Goal: Task Accomplishment & Management: Manage account settings

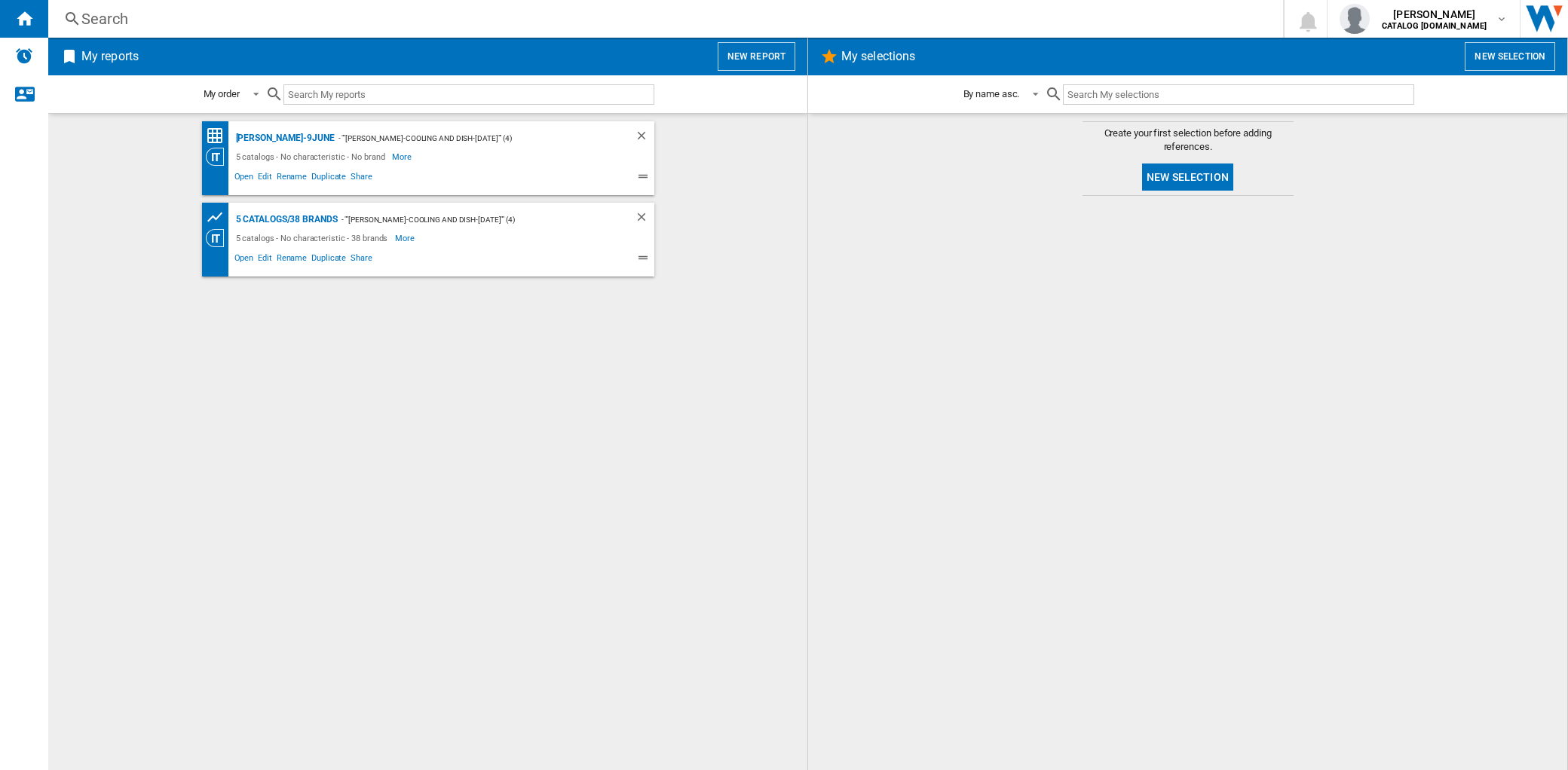
click at [339, 91] on input "text" at bounding box center [469, 95] width 371 height 21
paste input "43bm5WaX"
type input "43bm5WaX"
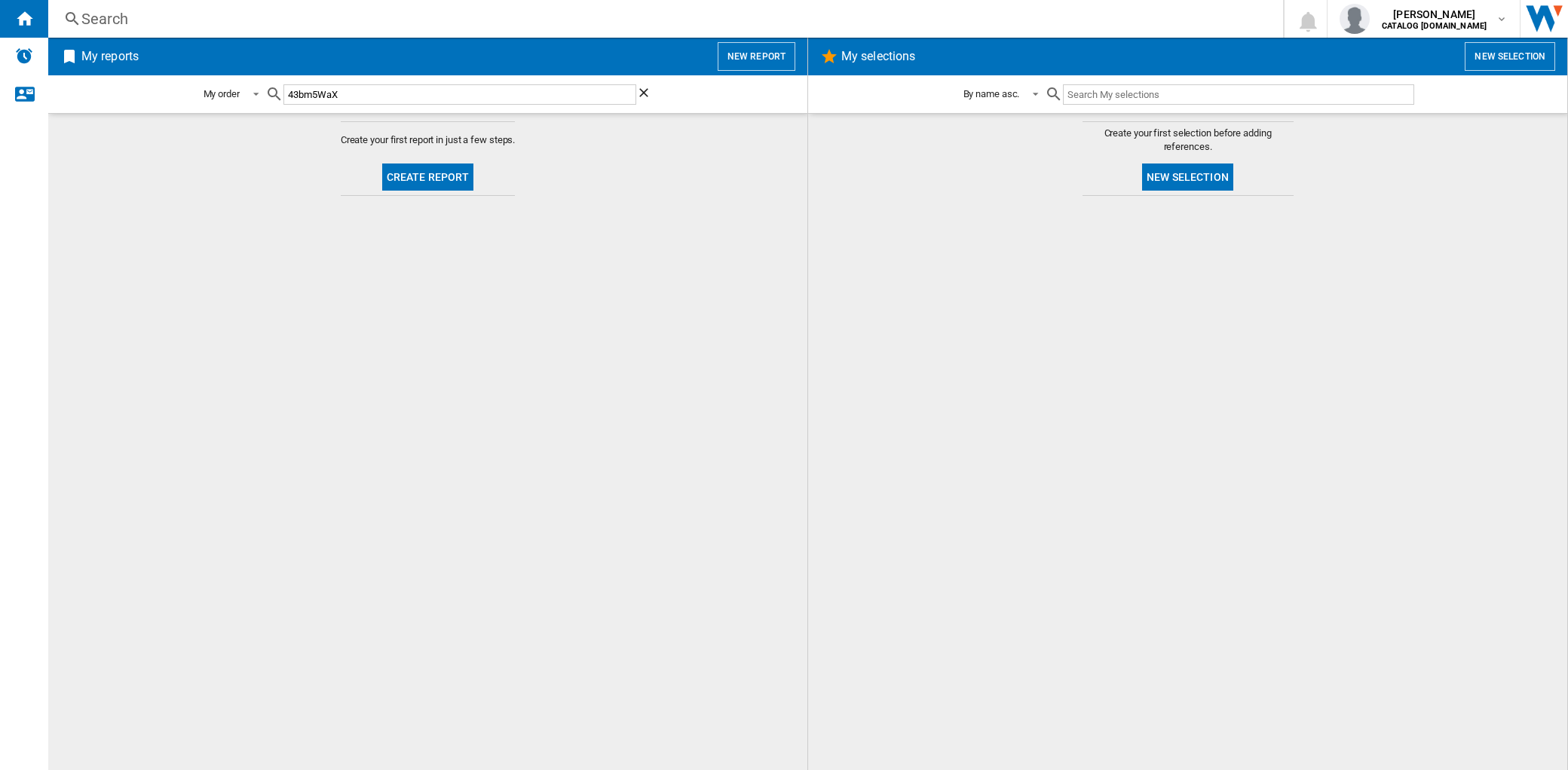
drag, startPoint x: 352, startPoint y: 91, endPoint x: 146, endPoint y: 85, distance: 206.1
click at [146, 85] on div "My order My order By report type By name asc. By name desc. 43bm5WaX" at bounding box center [427, 94] width 760 height 37
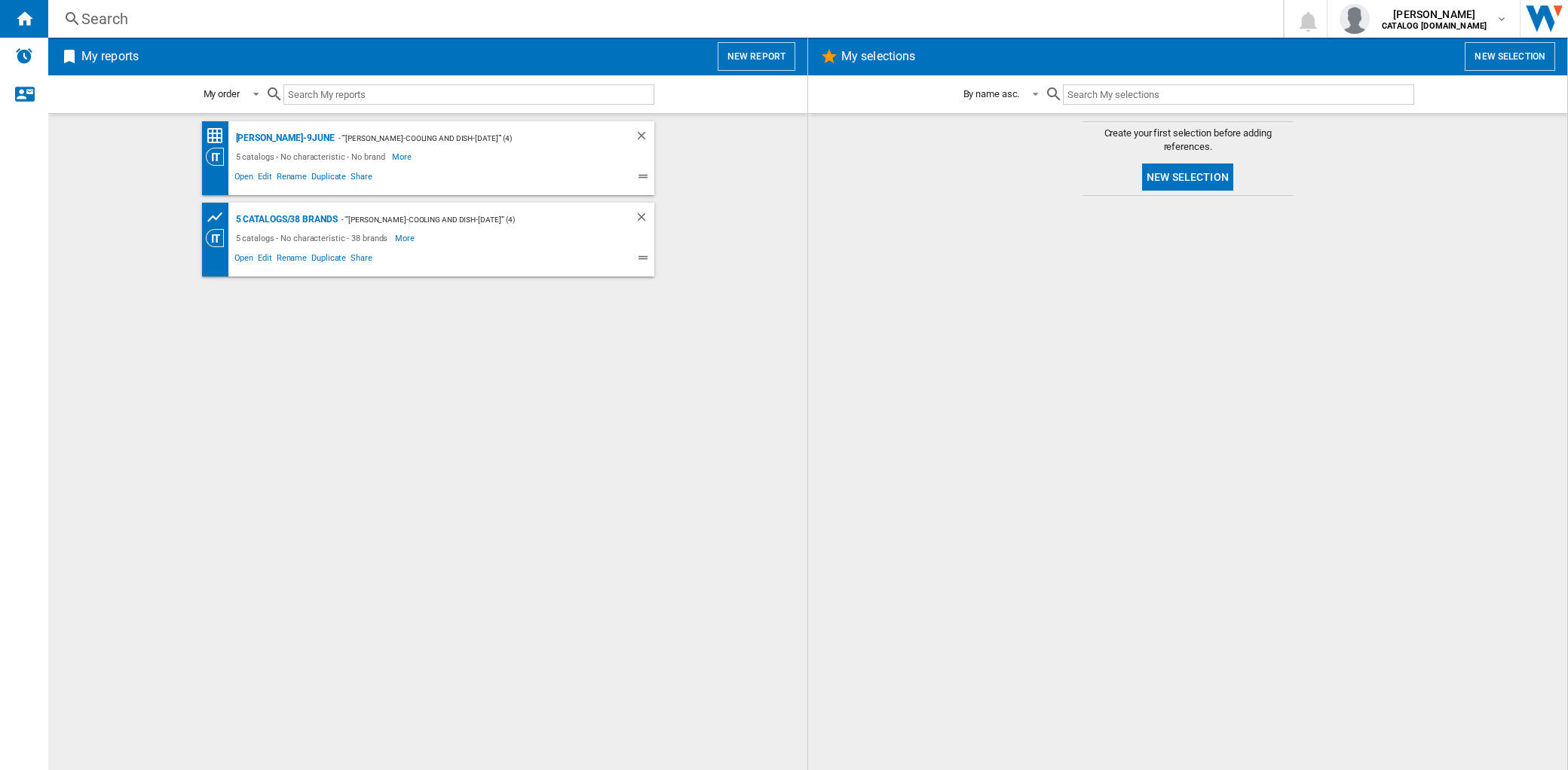
click at [1094, 93] on input "text" at bounding box center [1238, 95] width 350 height 21
click at [127, 24] on div "Search" at bounding box center [662, 18] width 1163 height 21
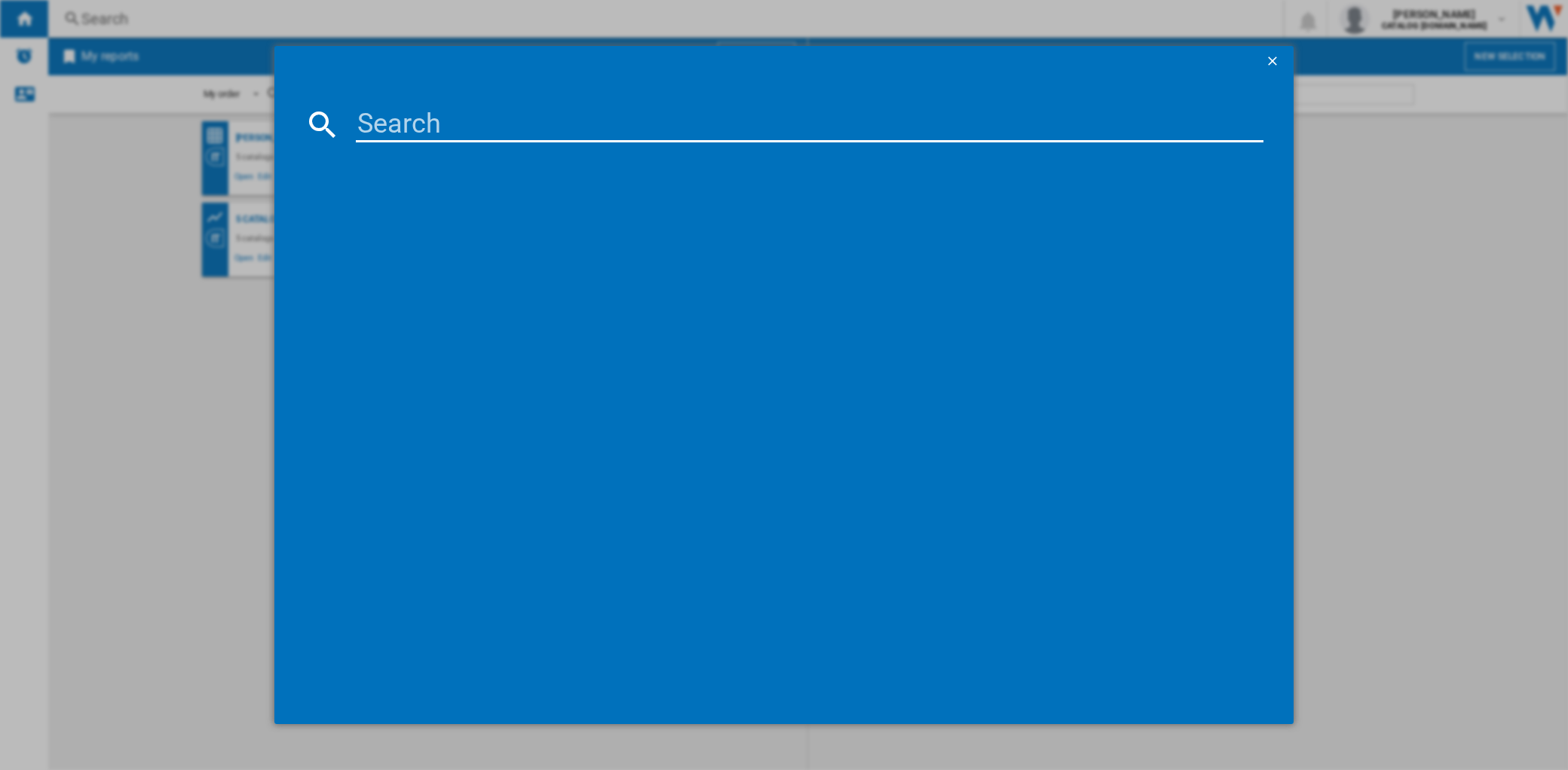
click at [366, 117] on input at bounding box center [810, 124] width 908 height 37
paste input "CF41286W"
type input "CF41286W"
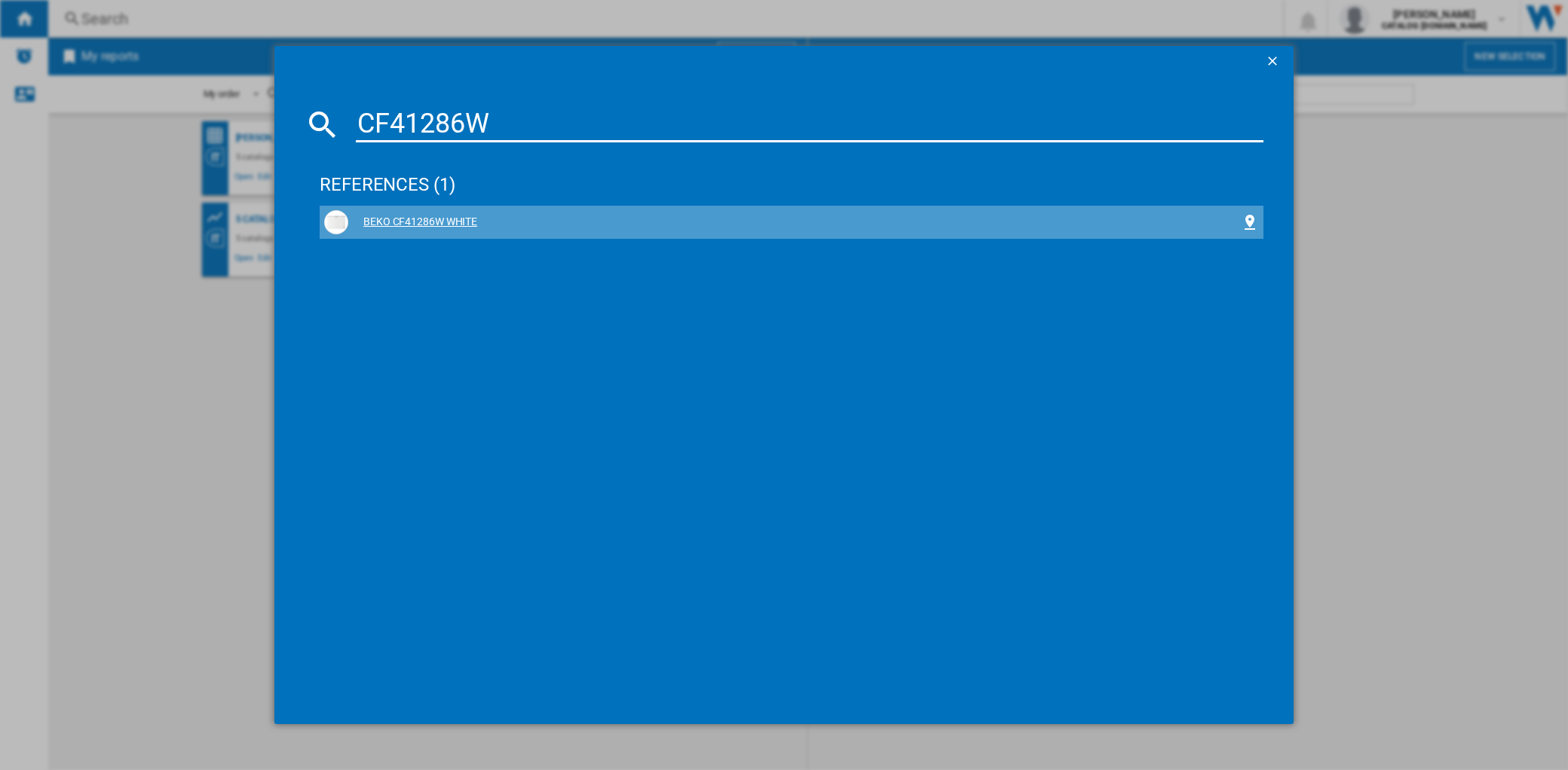
click at [465, 216] on div "BEKO CF41286W WHITE" at bounding box center [794, 222] width 892 height 15
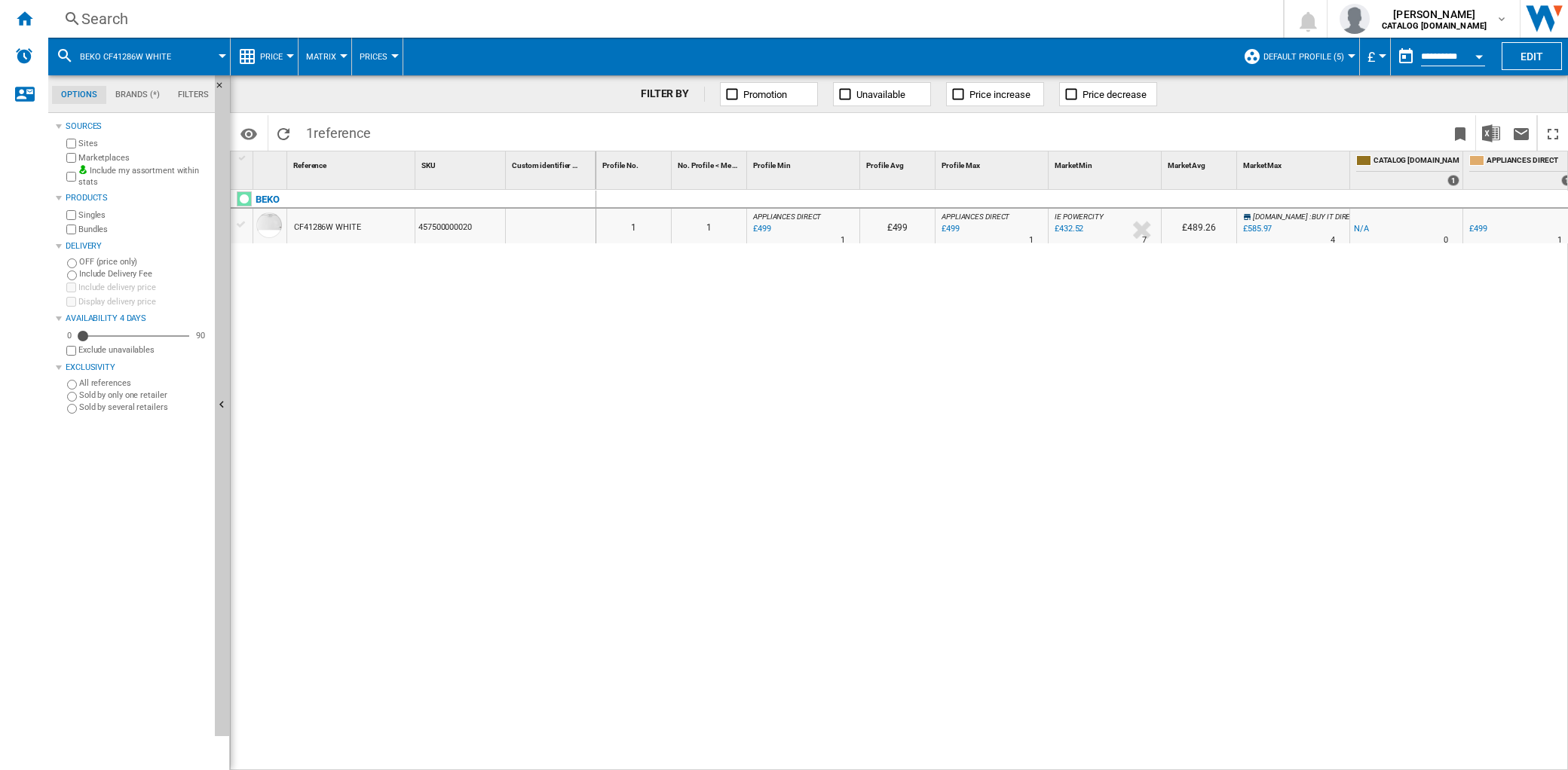
click at [383, 56] on span "Prices" at bounding box center [374, 57] width 28 height 10
click at [339, 57] on md-backdrop at bounding box center [784, 385] width 1568 height 770
click at [344, 57] on md-menu "Matrix Matrix Ranking" at bounding box center [325, 56] width 53 height 37
click at [335, 51] on button "Matrix" at bounding box center [325, 56] width 37 height 37
click at [292, 56] on md-backdrop at bounding box center [784, 385] width 1568 height 770
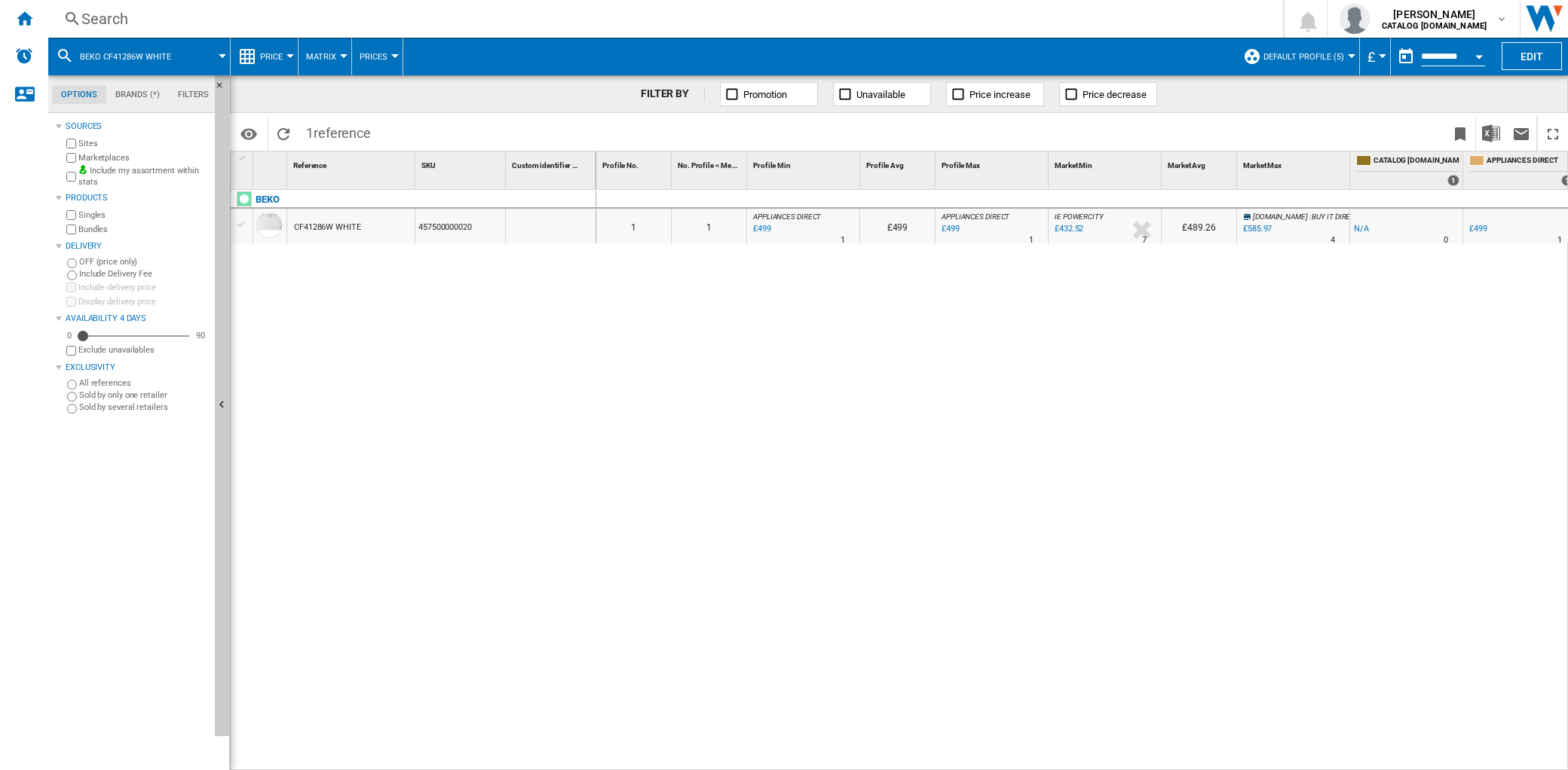
click at [287, 54] on div at bounding box center [290, 56] width 7 height 4
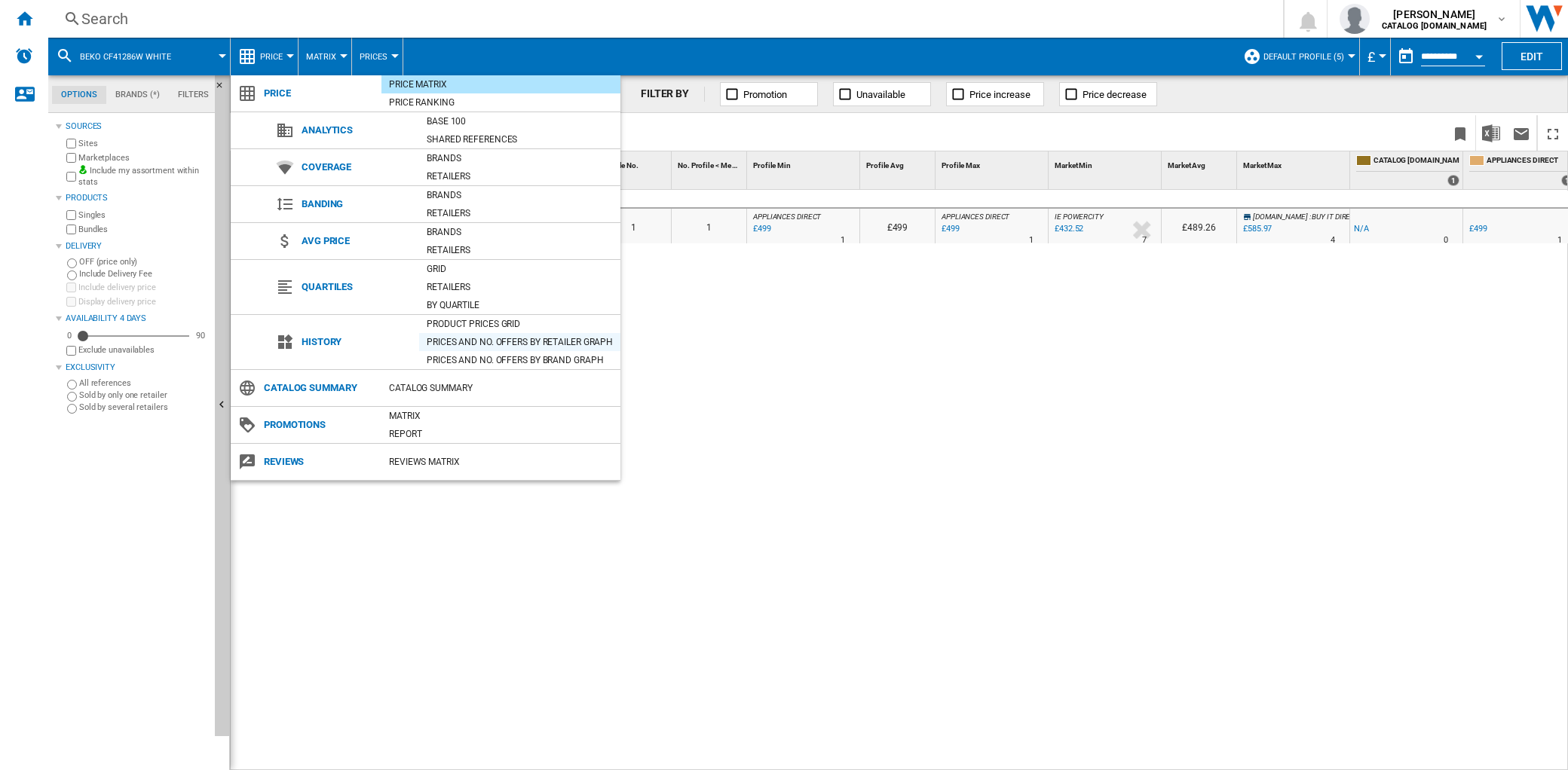
click at [504, 336] on div "Prices and No. offers by retailer graph" at bounding box center [520, 342] width 202 height 15
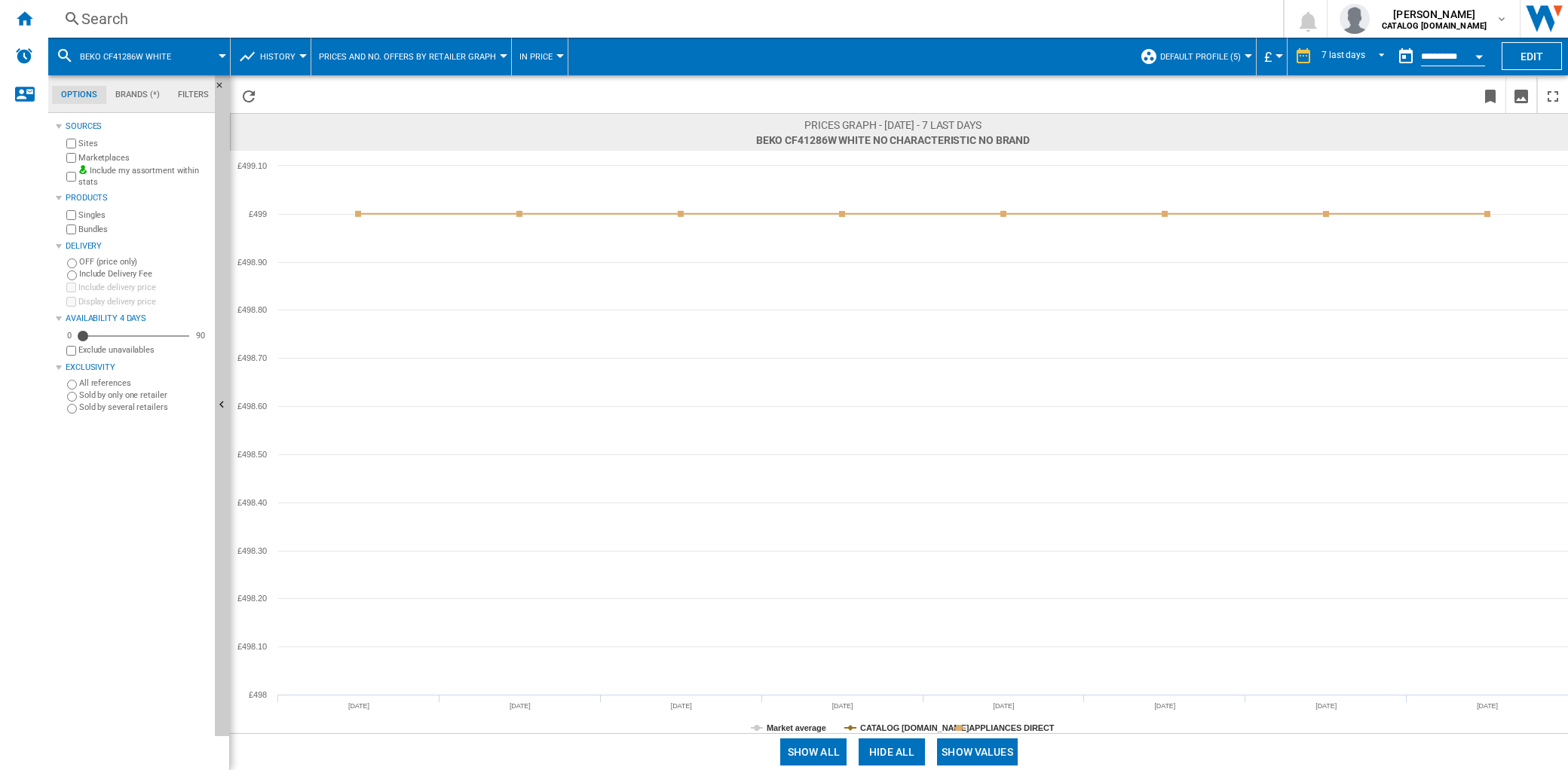
click at [1194, 52] on span "Default profile (5)" at bounding box center [1200, 57] width 81 height 10
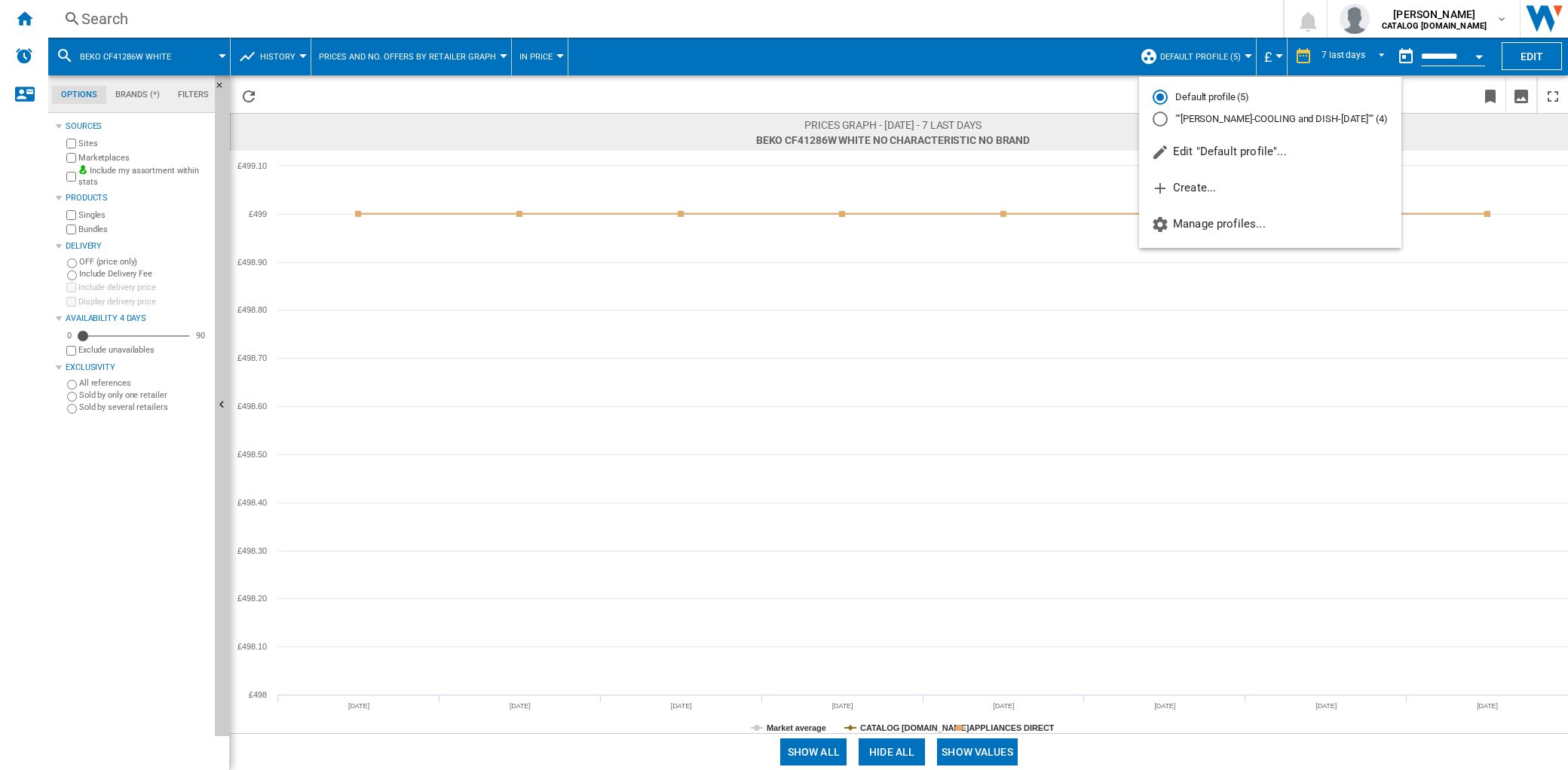
click at [1525, 54] on md-backdrop at bounding box center [784, 385] width 1568 height 770
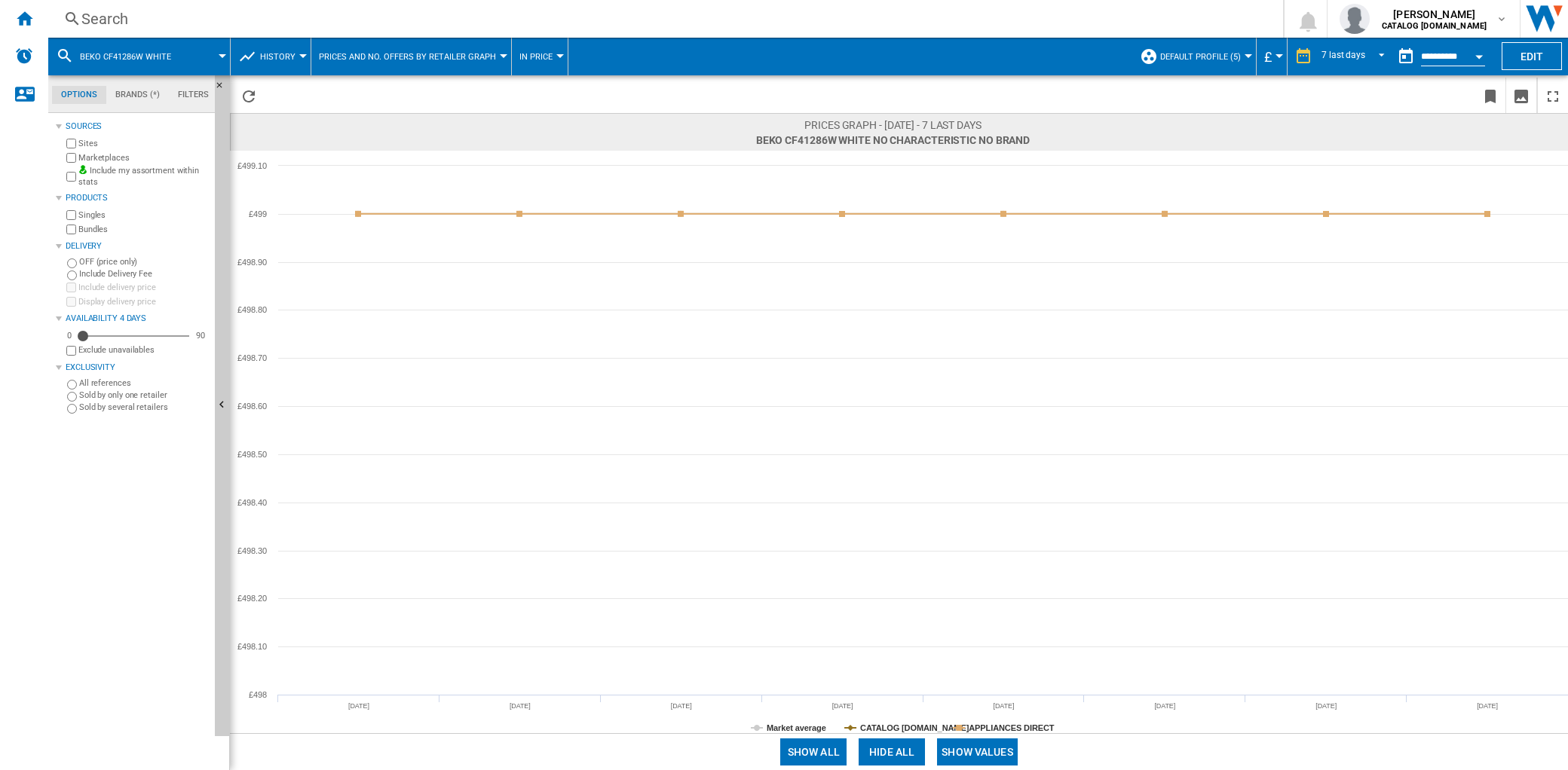
click at [1525, 54] on button "Edit" at bounding box center [1531, 56] width 61 height 28
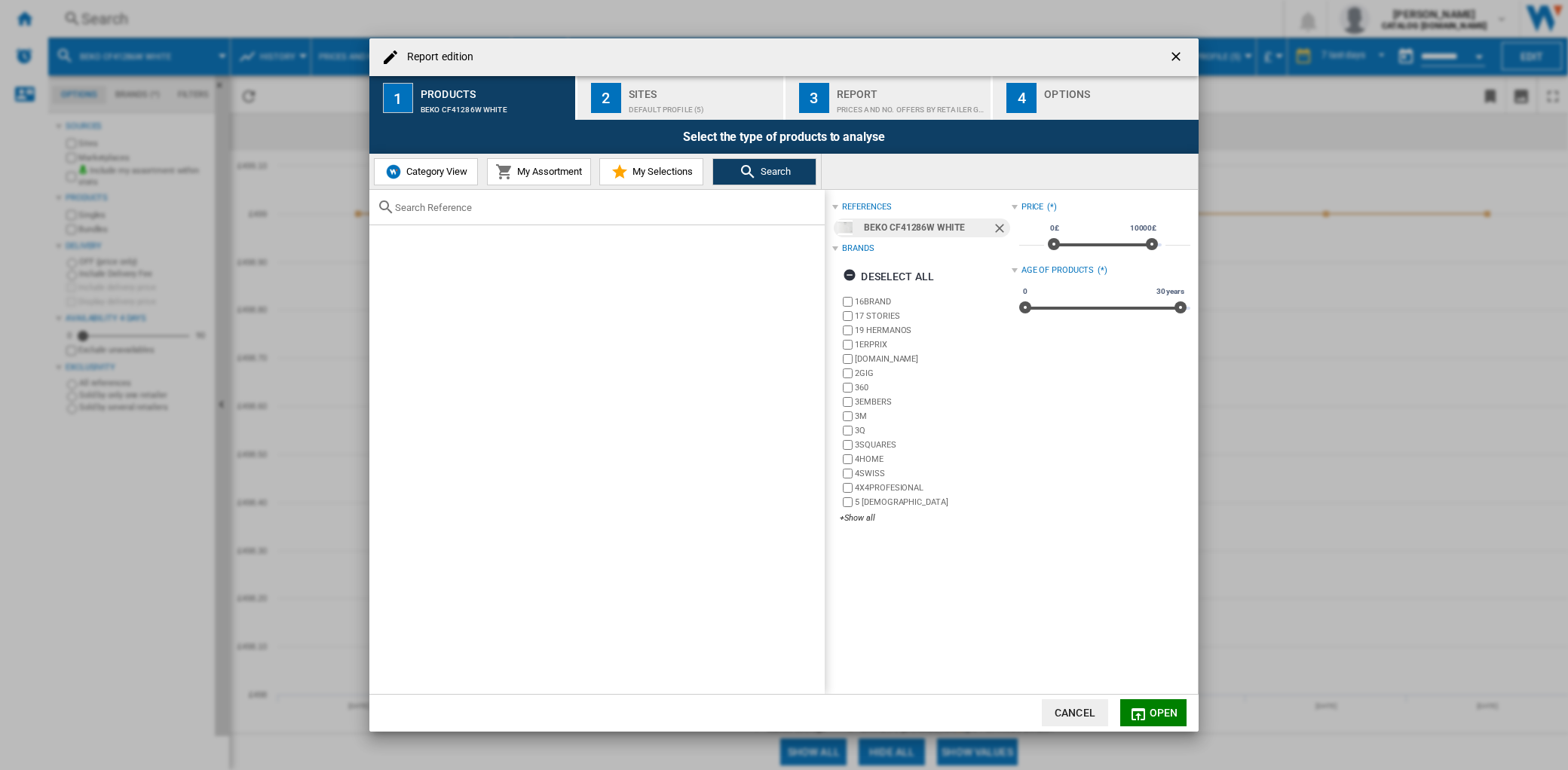
click at [531, 169] on span "My Assortment" at bounding box center [548, 172] width 69 height 12
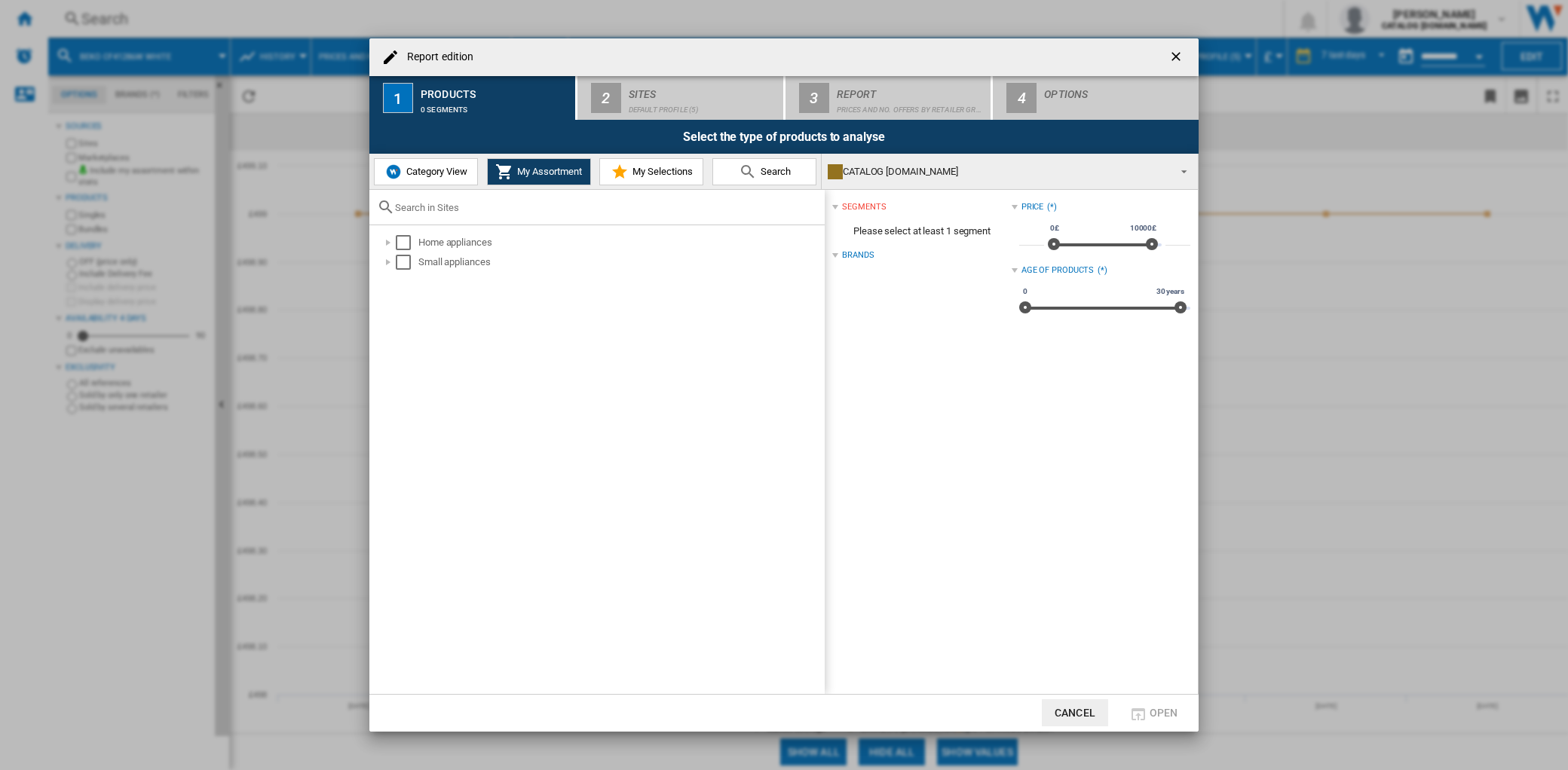
click at [637, 171] on span "My Selections" at bounding box center [661, 172] width 64 height 12
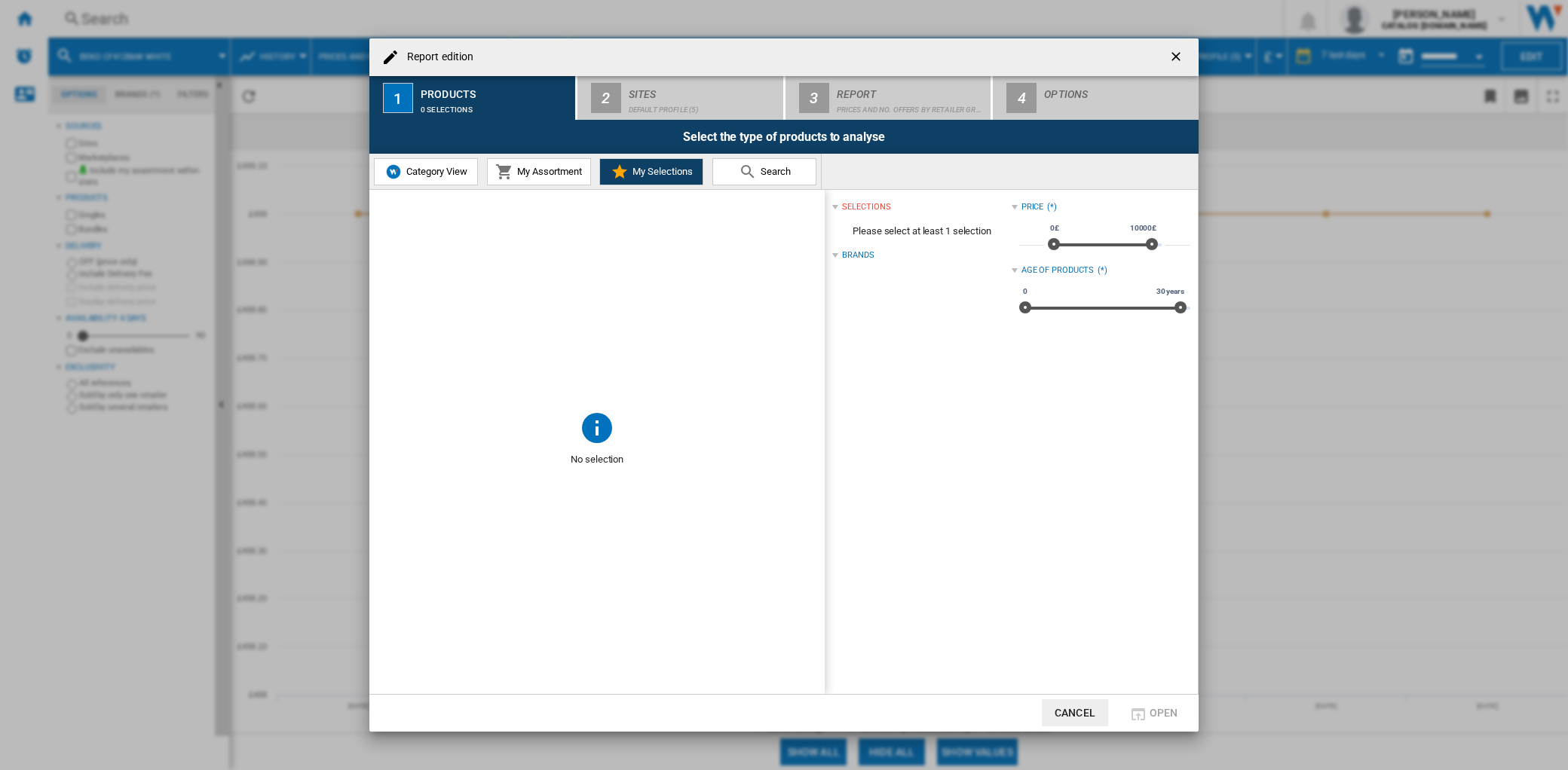
click at [440, 168] on span "Category View" at bounding box center [435, 172] width 65 height 12
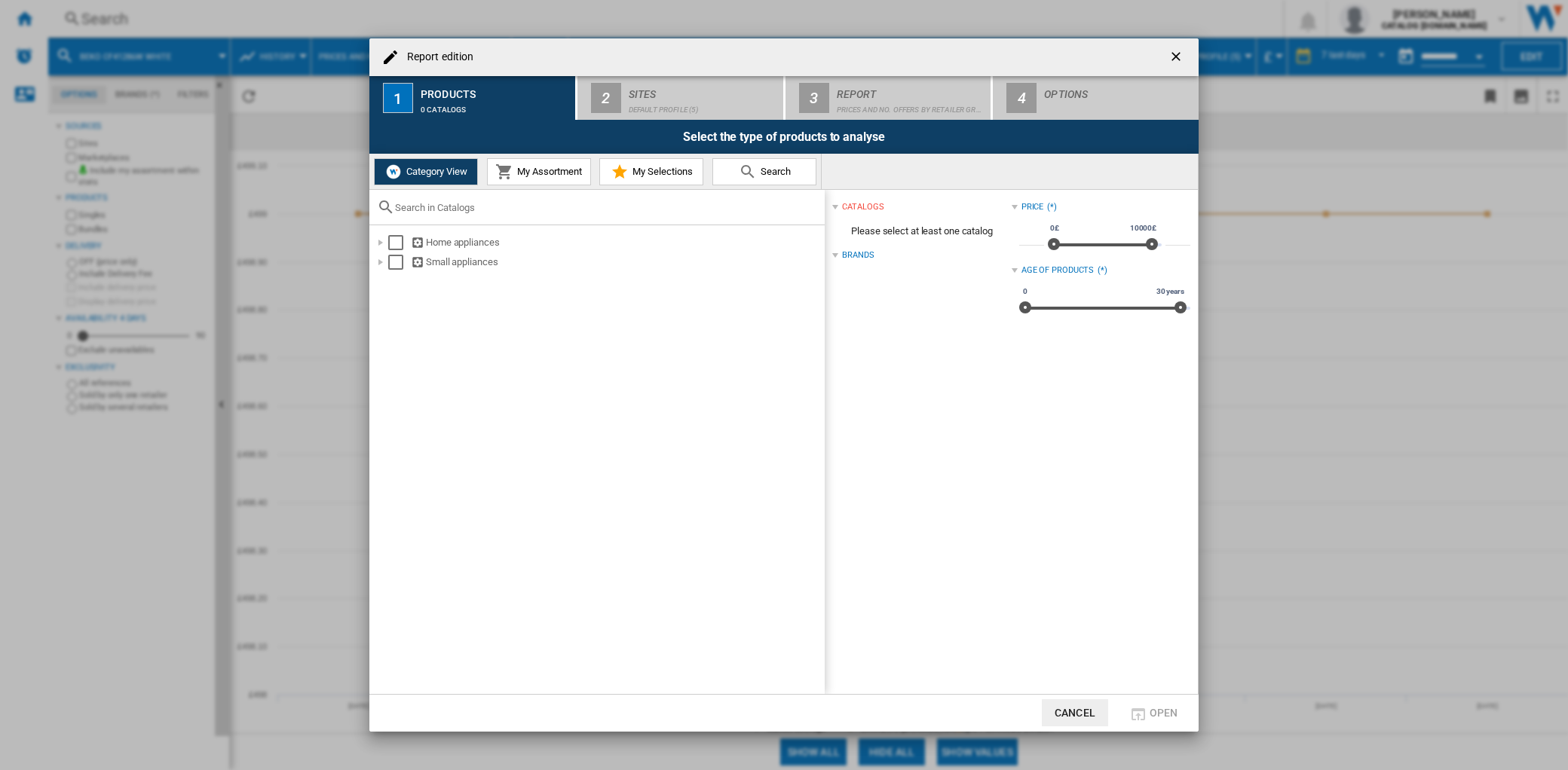
click at [1184, 56] on ng-md-icon "getI18NText('BUTTONS.CLOSE_DIALOG')" at bounding box center [1178, 58] width 18 height 18
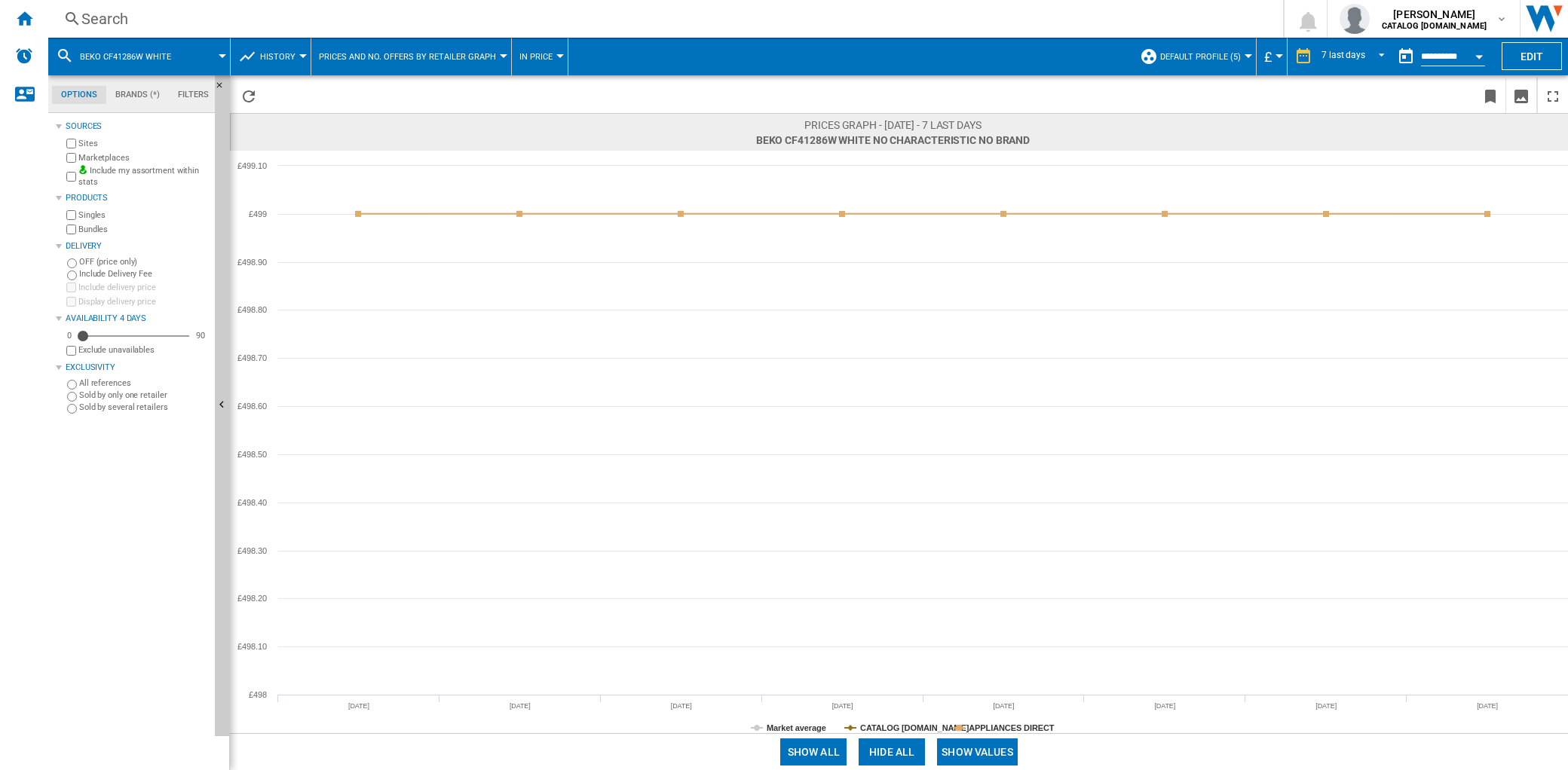
click at [1241, 54] on button "Default profile (5)" at bounding box center [1204, 56] width 88 height 37
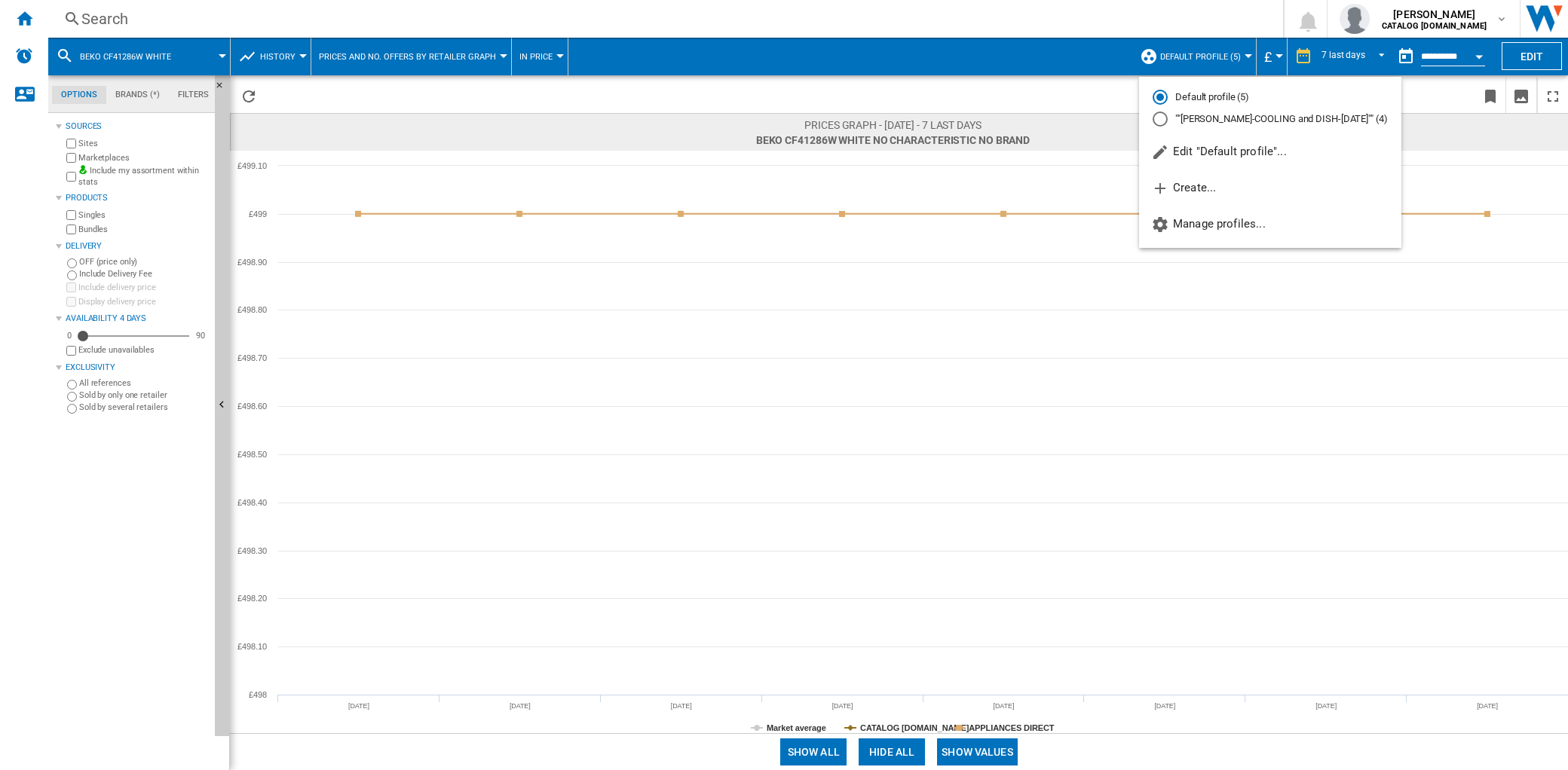
click at [1214, 113] on md-radio-button """[PERSON_NAME]-COOLING and DISH-[DATE]"" (4)" at bounding box center [1270, 119] width 235 height 14
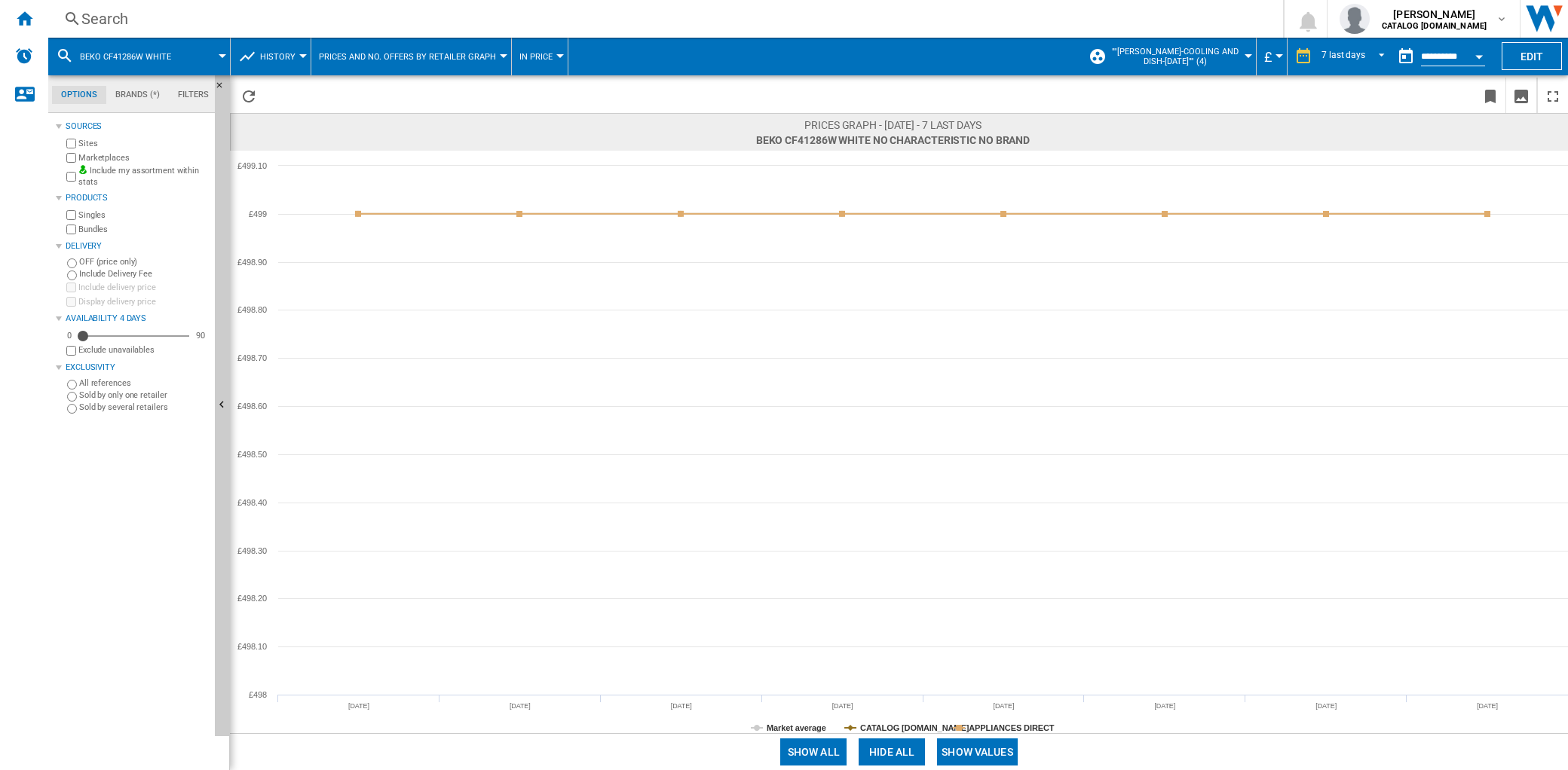
click at [834, 751] on button "Show all" at bounding box center [813, 752] width 66 height 27
click at [128, 95] on md-tab-item "Brands (*)" at bounding box center [137, 95] width 62 height 18
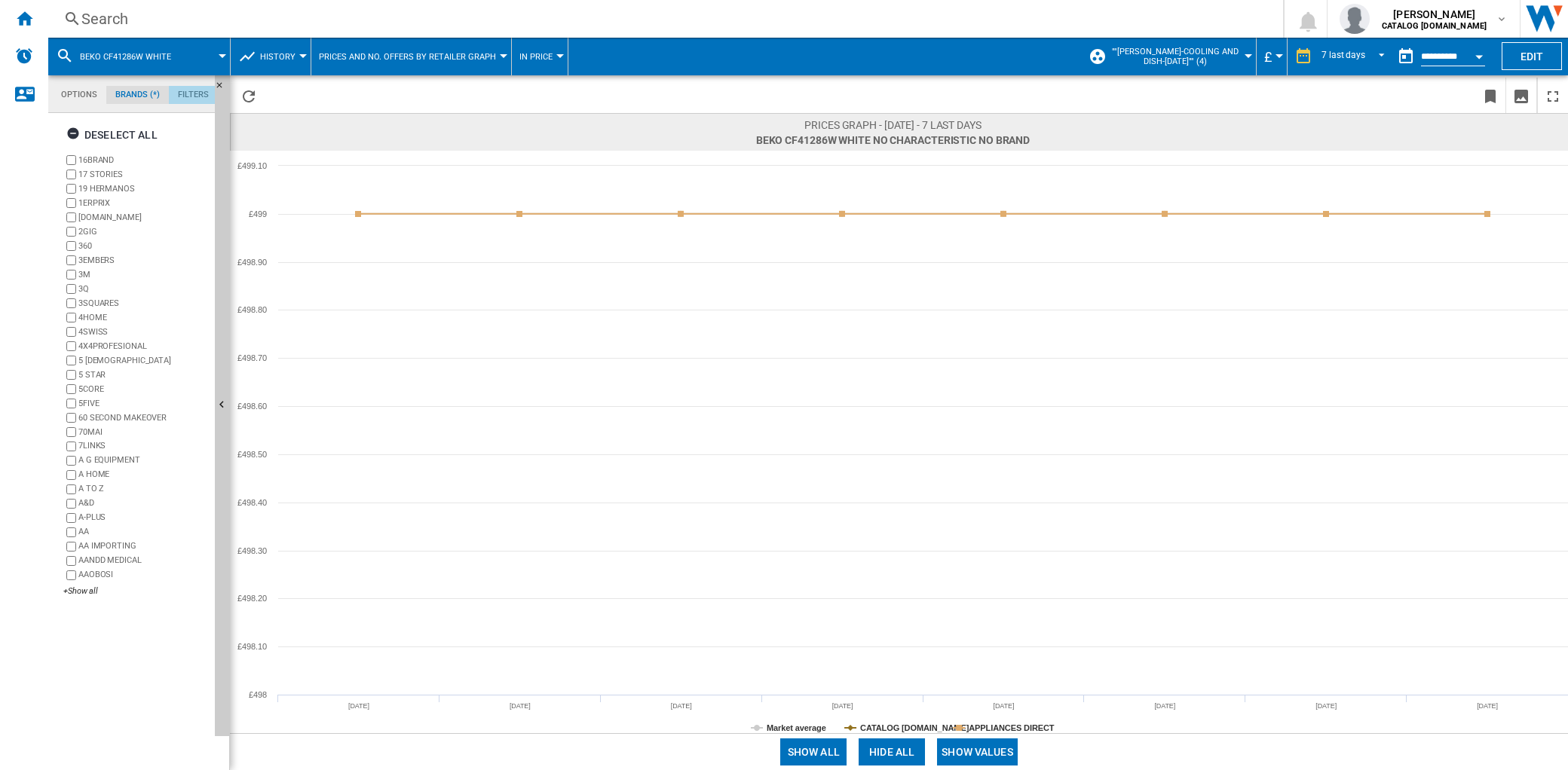
click at [190, 102] on md-tab-item "Filters" at bounding box center [193, 95] width 49 height 18
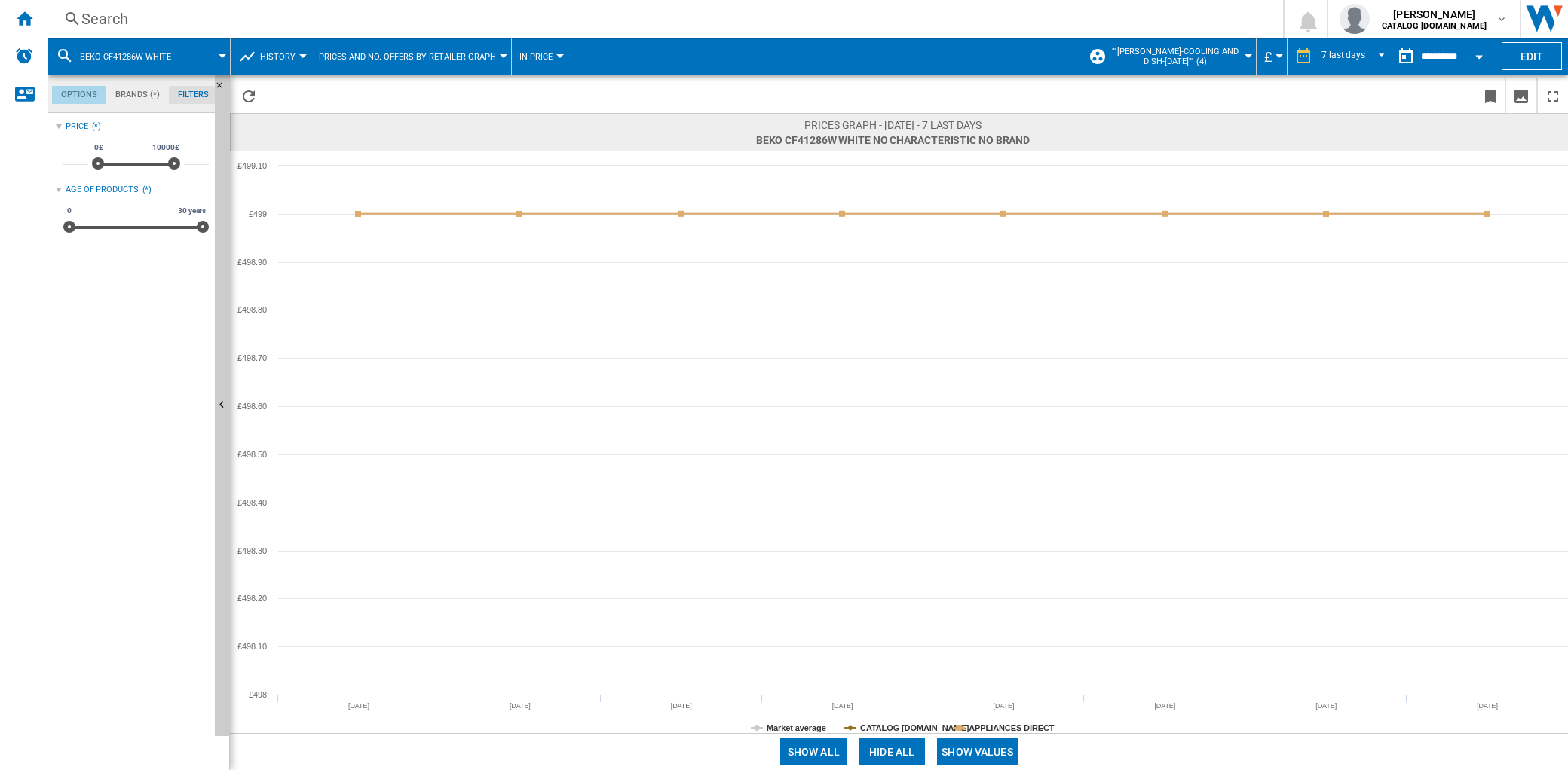
click at [84, 98] on md-tab-item "Options" at bounding box center [79, 95] width 54 height 18
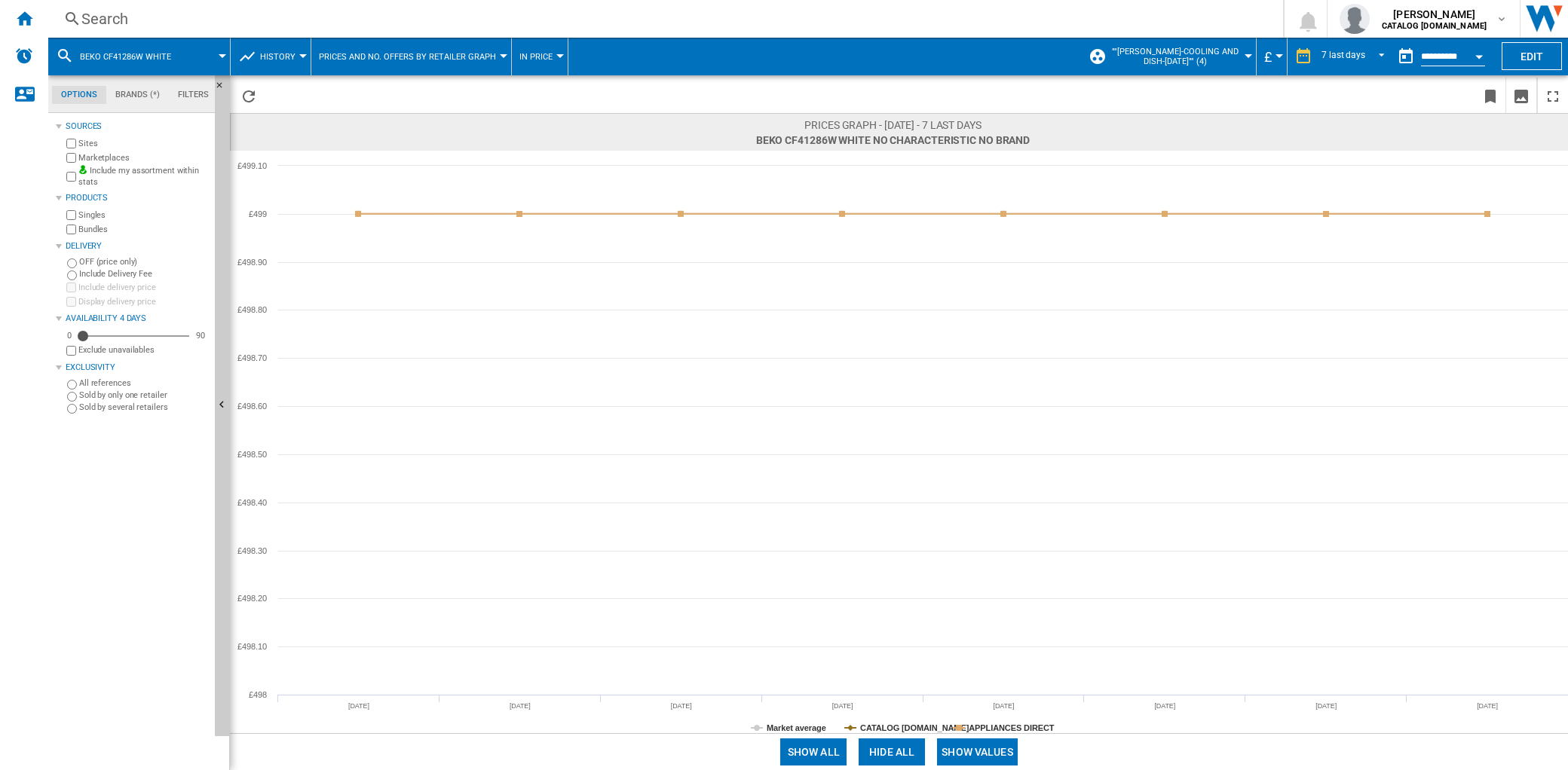
click at [1204, 51] on span """[PERSON_NAME]-COOLING and DISH-[DATE]"" (4)" at bounding box center [1175, 56] width 132 height 20
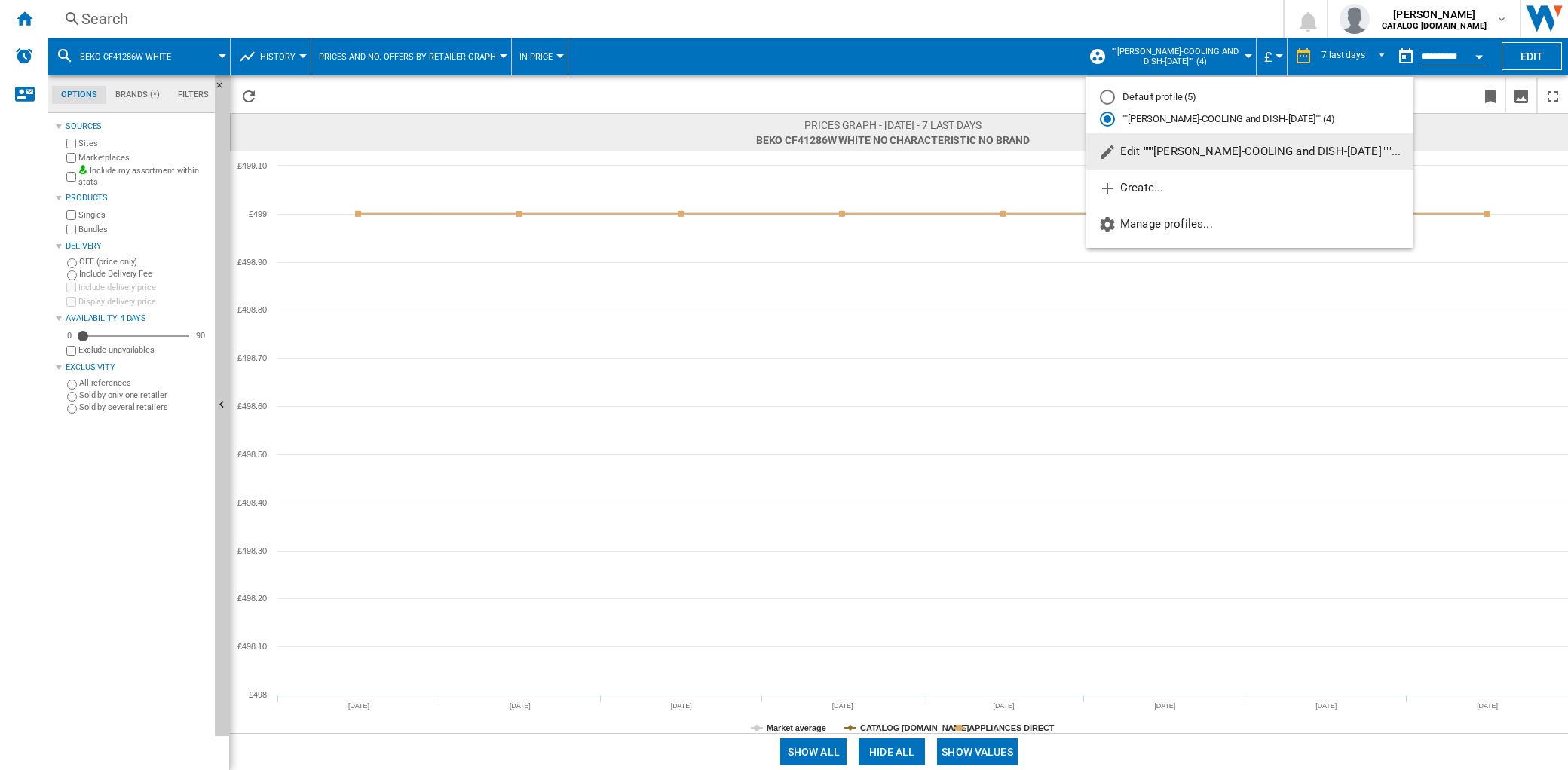
click at [1218, 158] on span "Edit """[PERSON_NAME]-COOLING and DISH-[DATE]"""..." at bounding box center [1249, 151] width 303 height 13
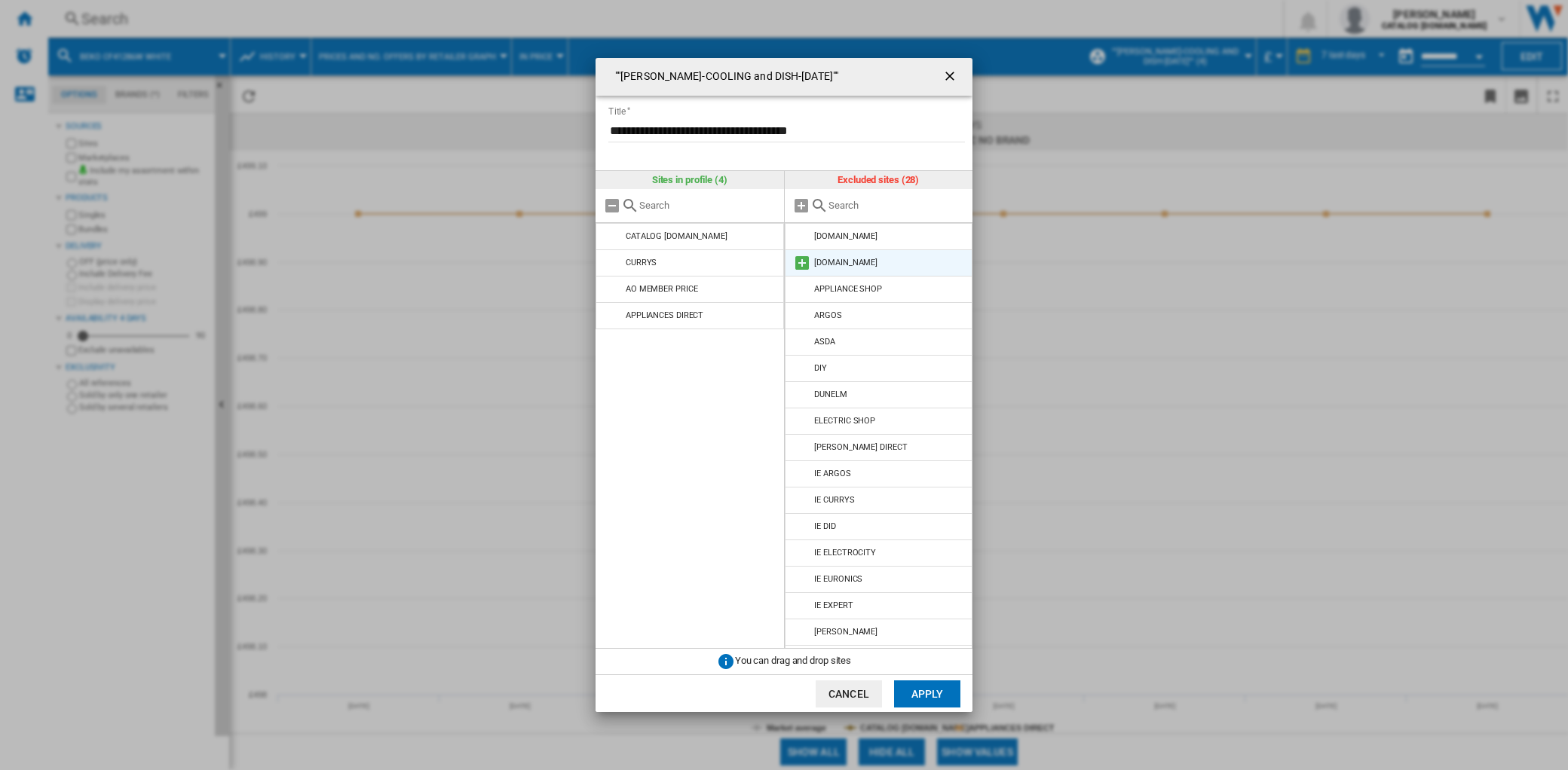
click at [801, 266] on md-icon at bounding box center [803, 263] width 18 height 18
click at [799, 285] on md-icon at bounding box center [803, 290] width 18 height 18
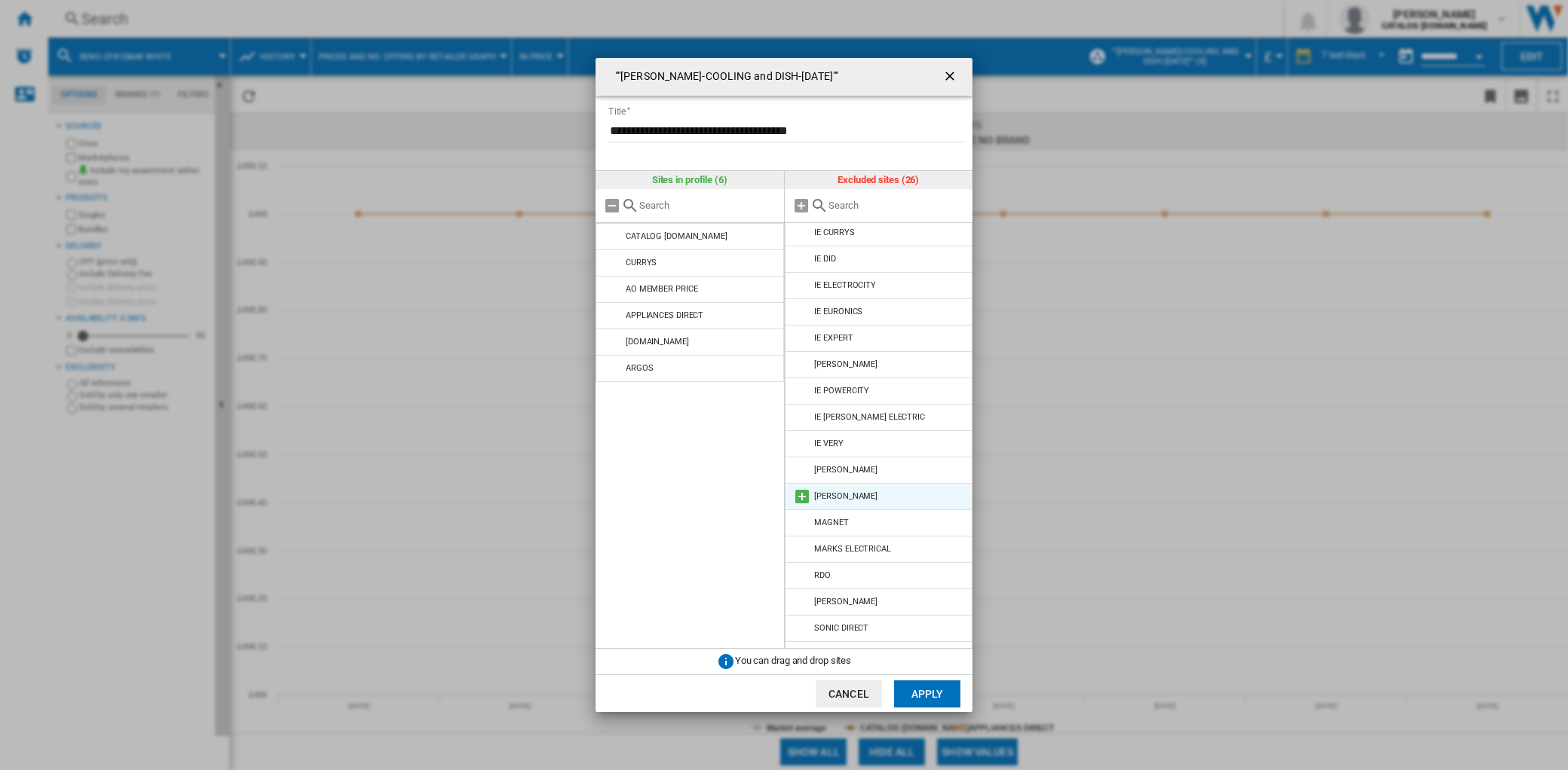
click at [799, 500] on md-icon at bounding box center [803, 497] width 18 height 18
click at [805, 628] on md-icon at bounding box center [803, 629] width 18 height 18
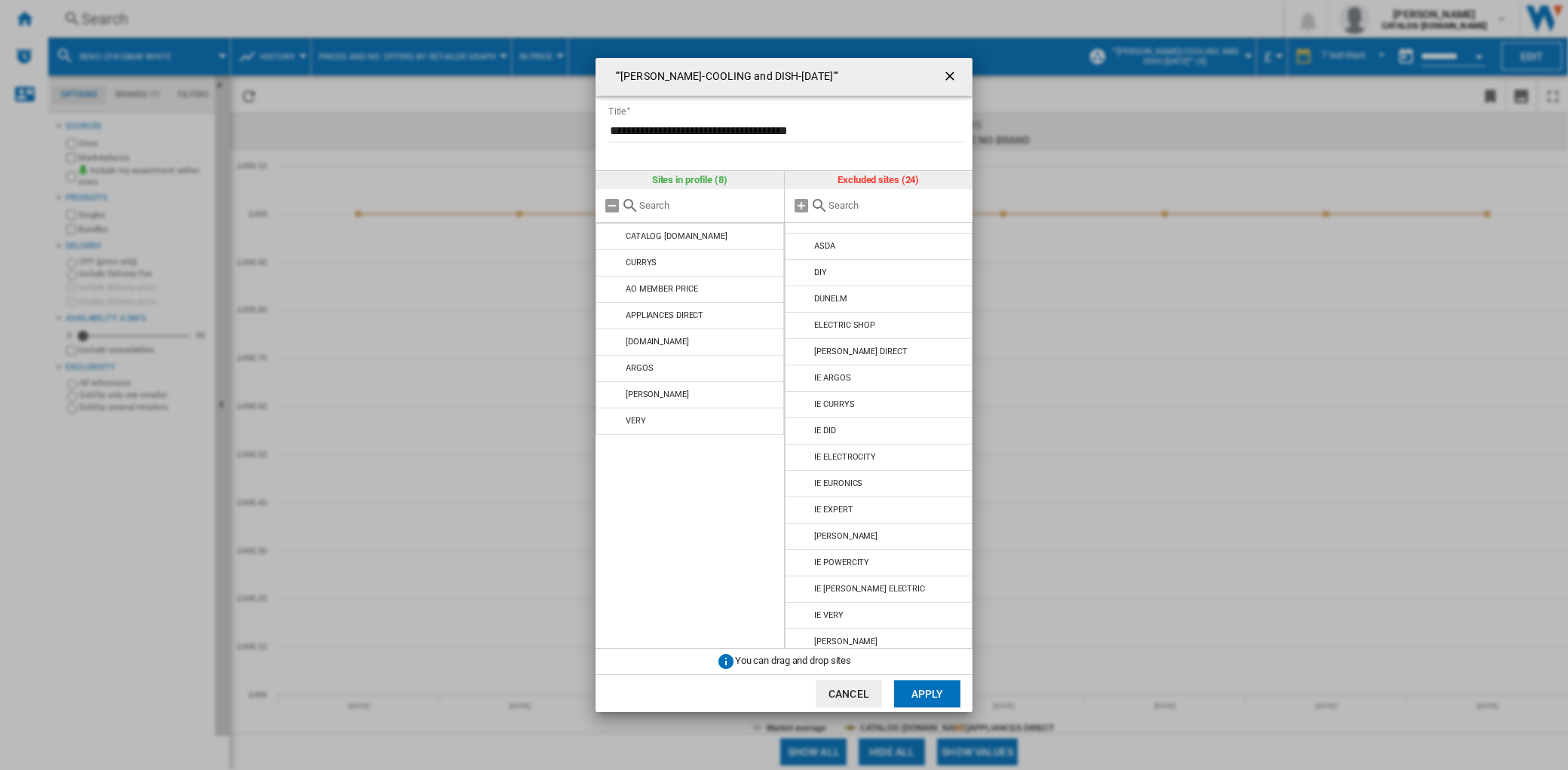
scroll to position [0, 0]
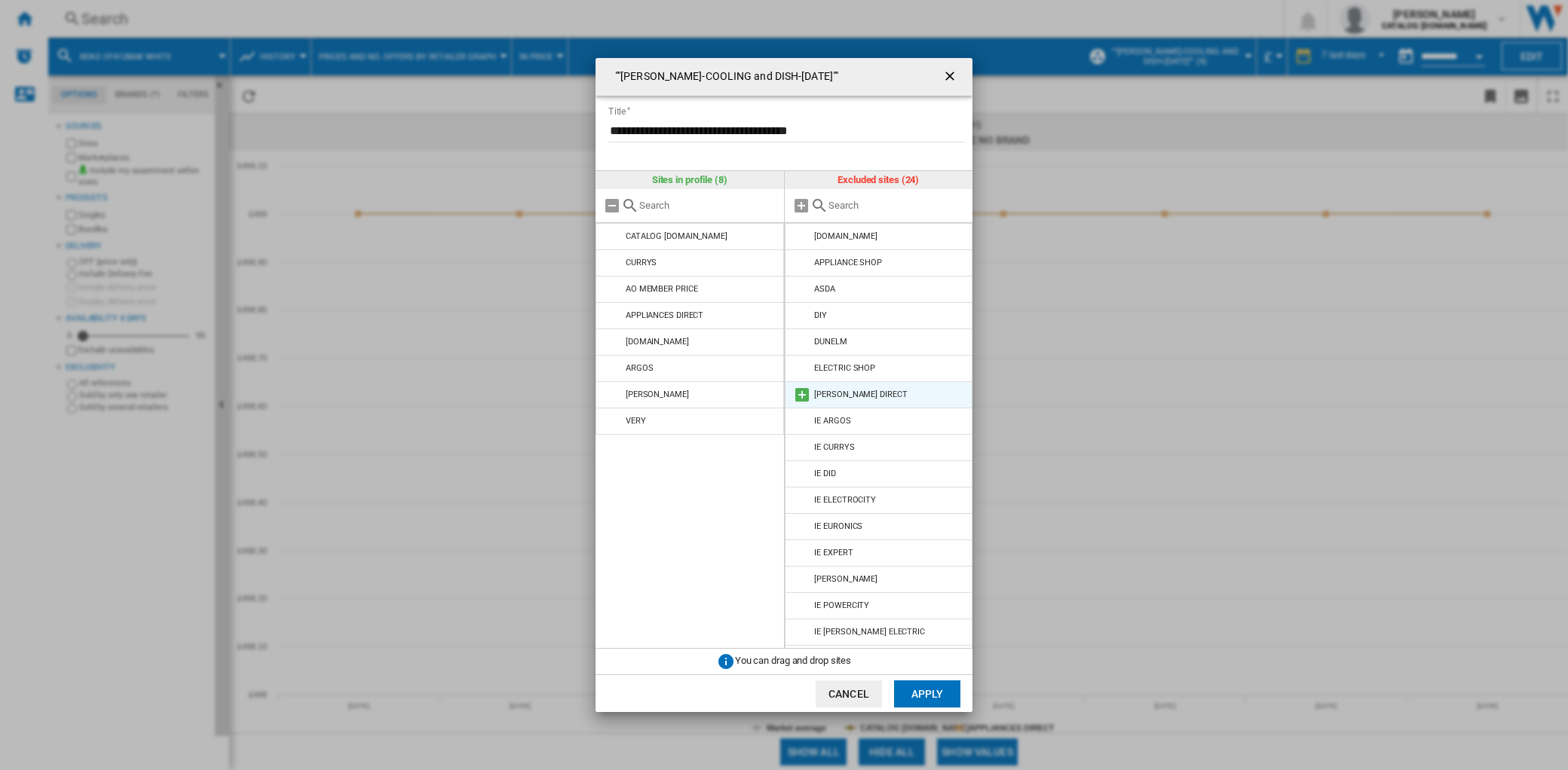
click at [799, 400] on md-icon at bounding box center [803, 395] width 18 height 18
click at [938, 696] on button "Apply" at bounding box center [927, 694] width 66 height 27
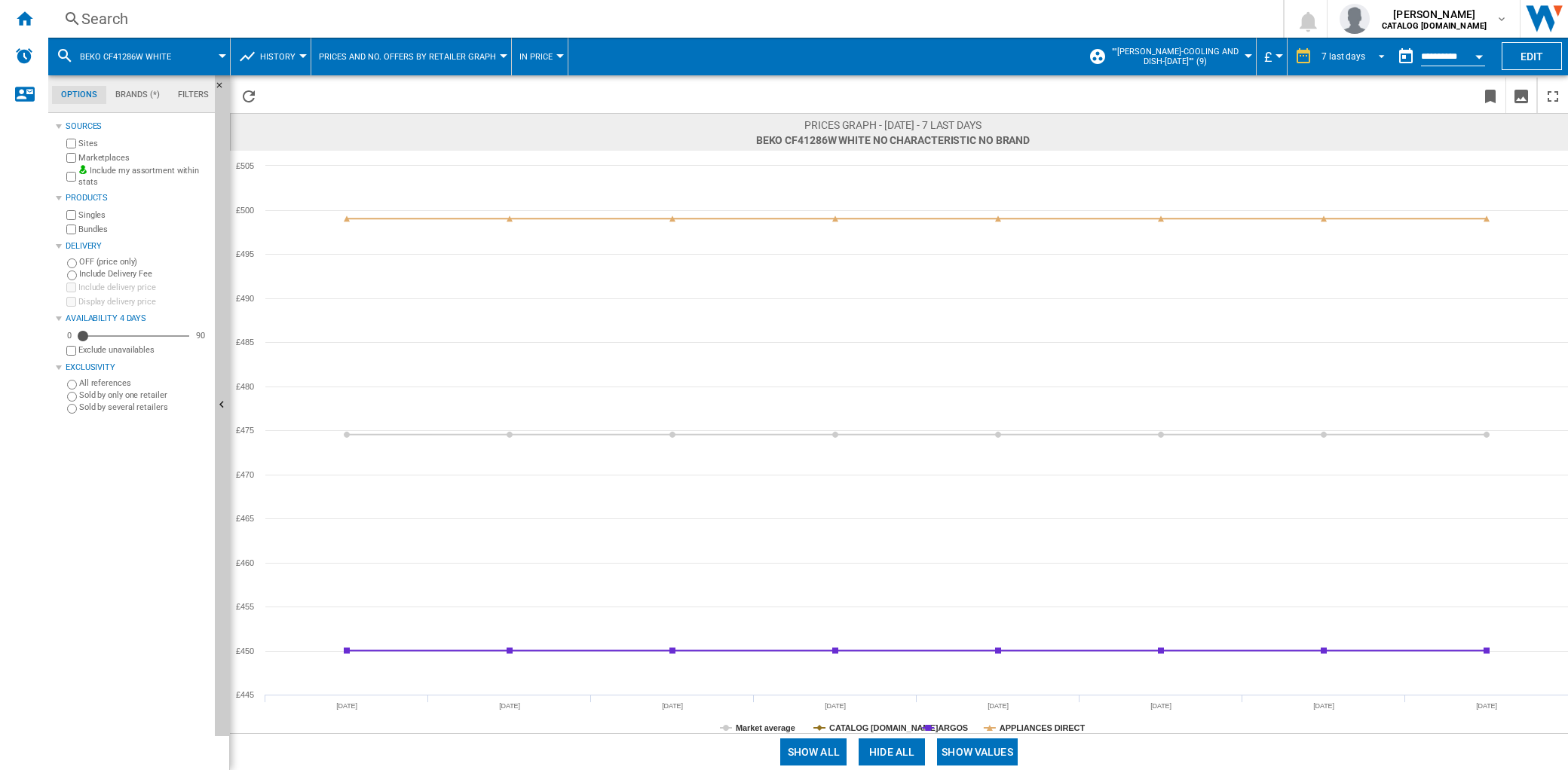
click at [1342, 57] on div "7 last days" at bounding box center [1343, 56] width 44 height 11
click at [1353, 103] on div "21 last days" at bounding box center [1343, 102] width 49 height 12
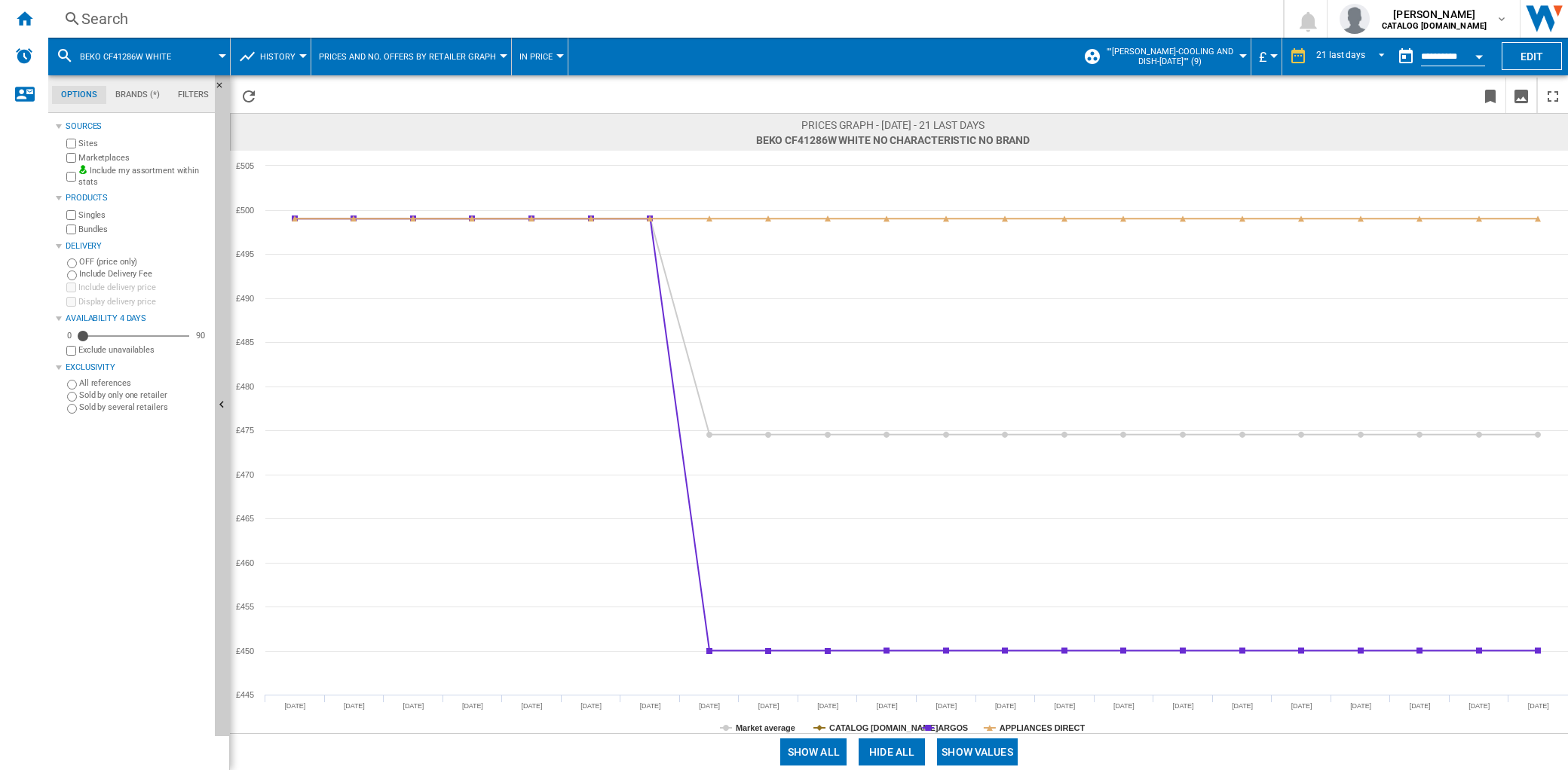
click at [1180, 57] on span """[PERSON_NAME]-COOLING and DISH-[DATE]"" (9)" at bounding box center [1170, 56] width 132 height 20
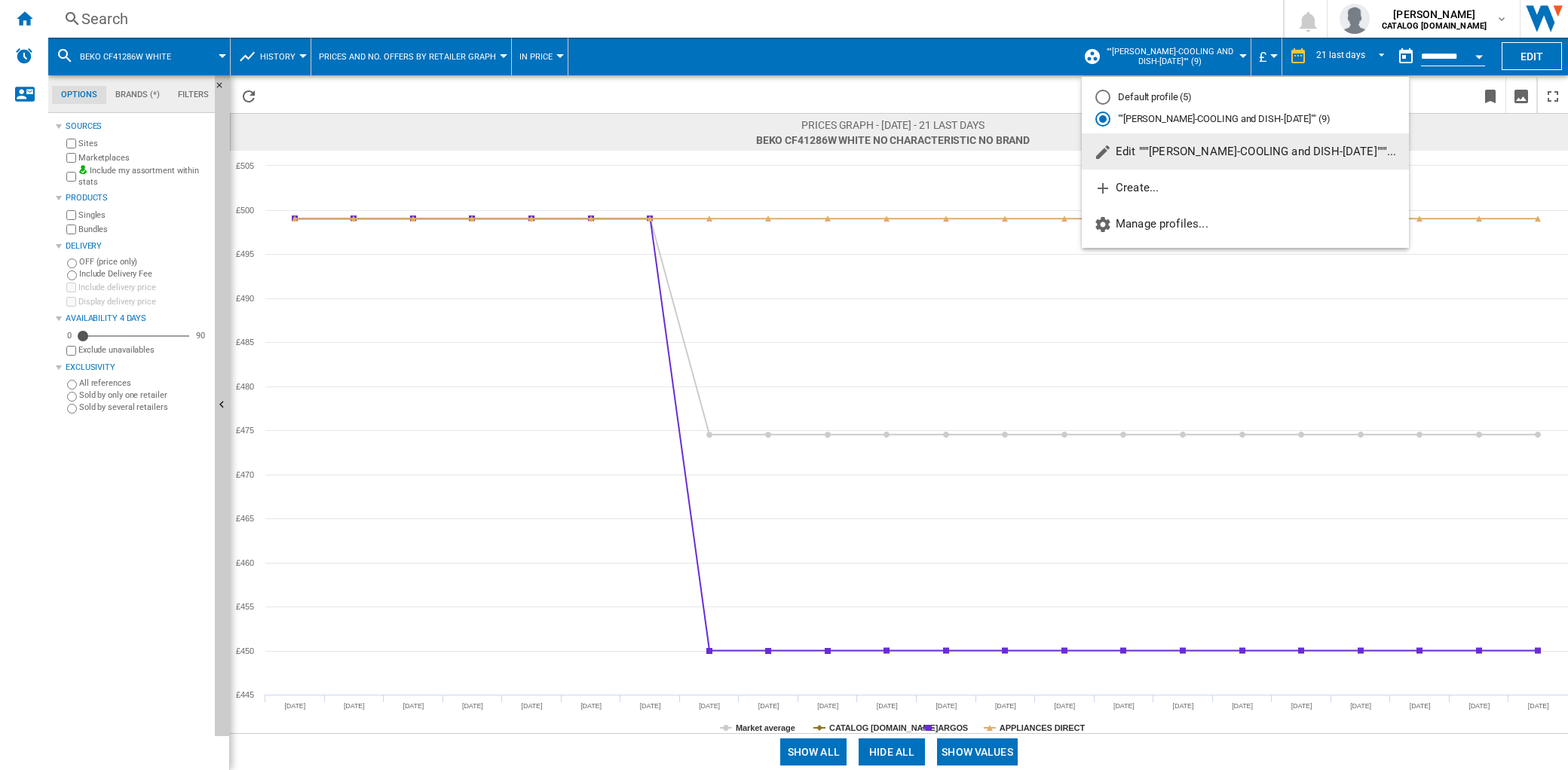
click at [1175, 159] on button "Edit """[PERSON_NAME]-COOLING and DISH-[DATE]"""..." at bounding box center [1245, 152] width 327 height 37
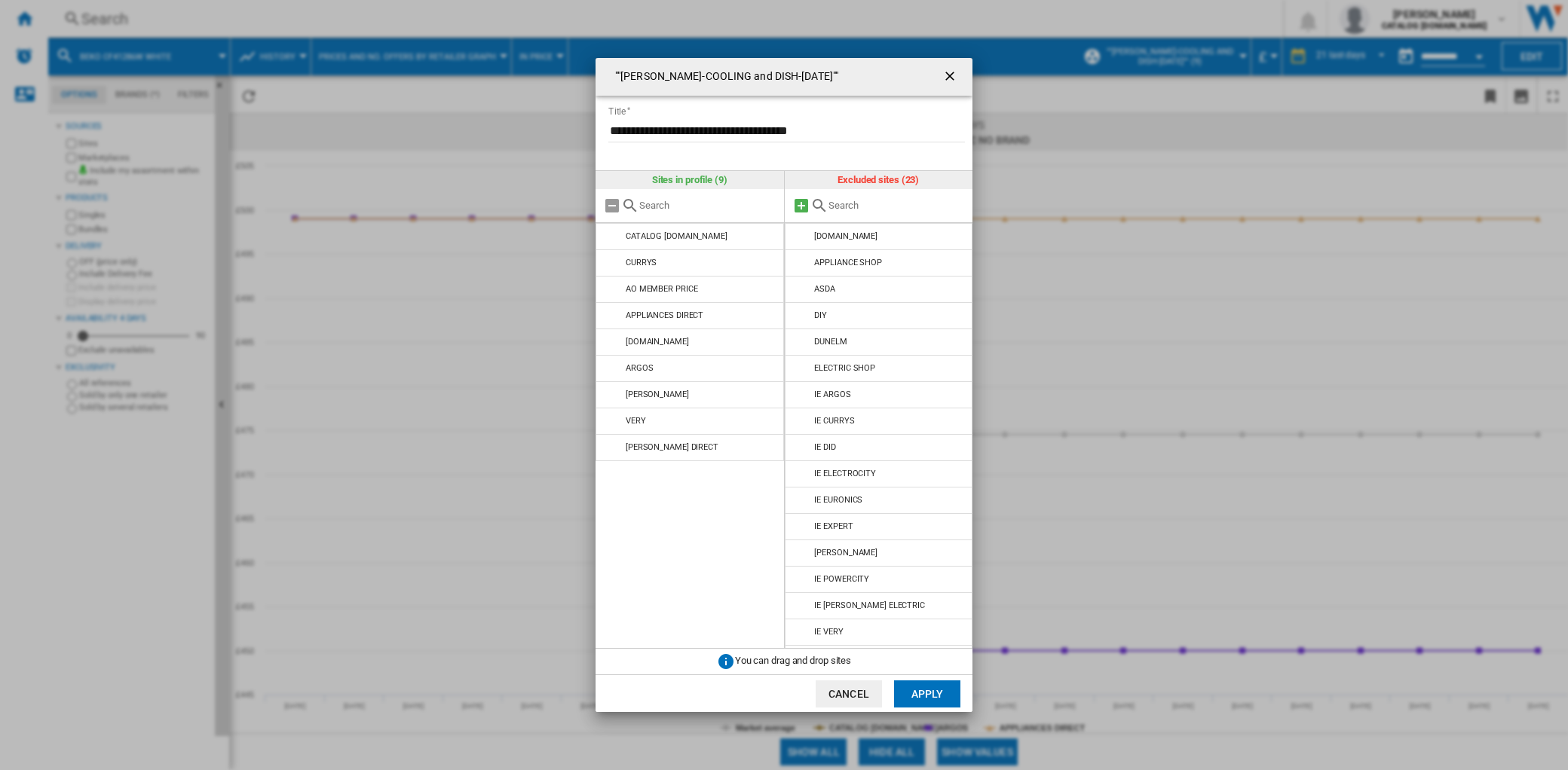
click at [801, 207] on md-icon at bounding box center [802, 206] width 18 height 18
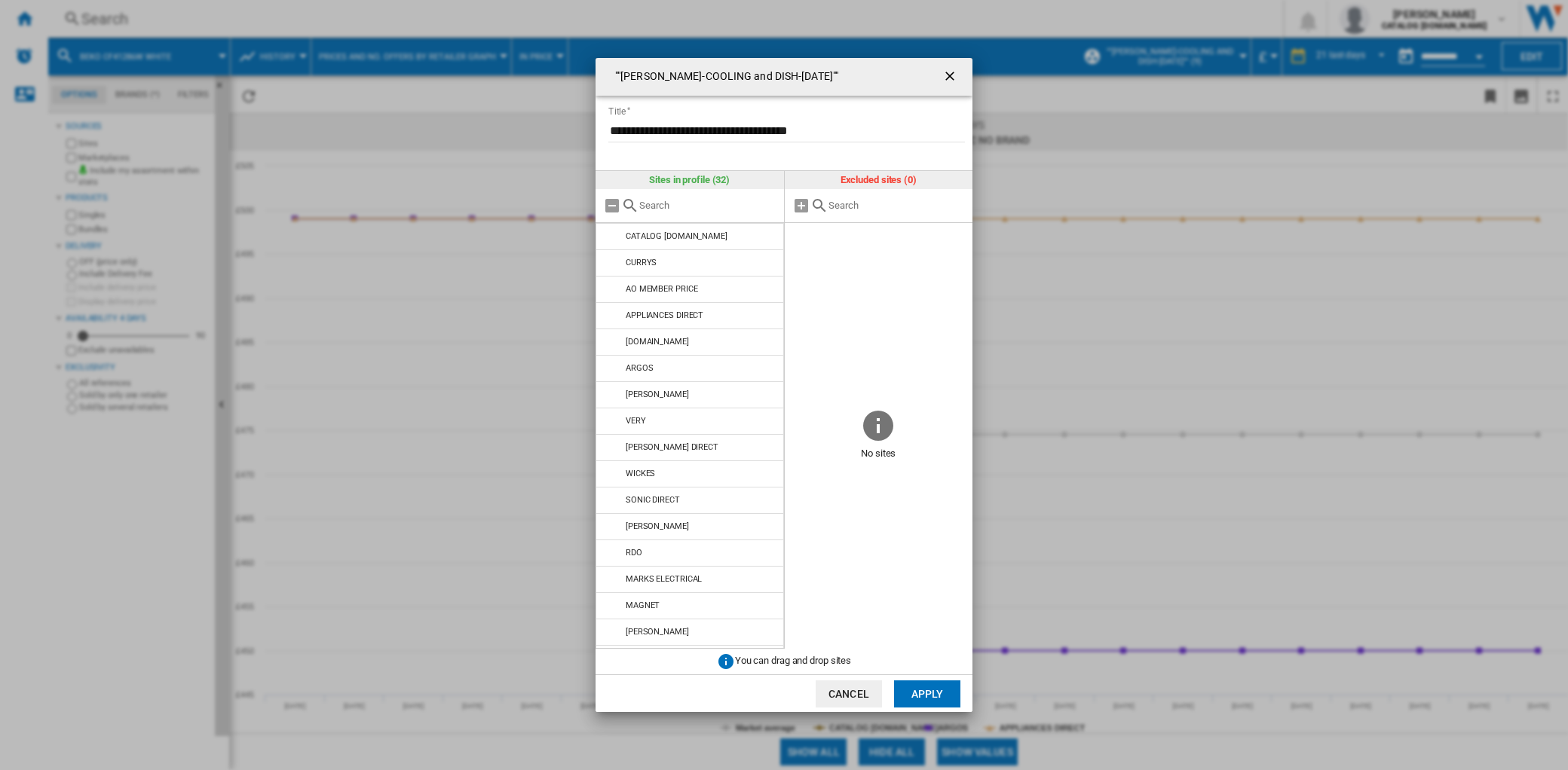
click at [913, 685] on button "Apply" at bounding box center [927, 694] width 66 height 27
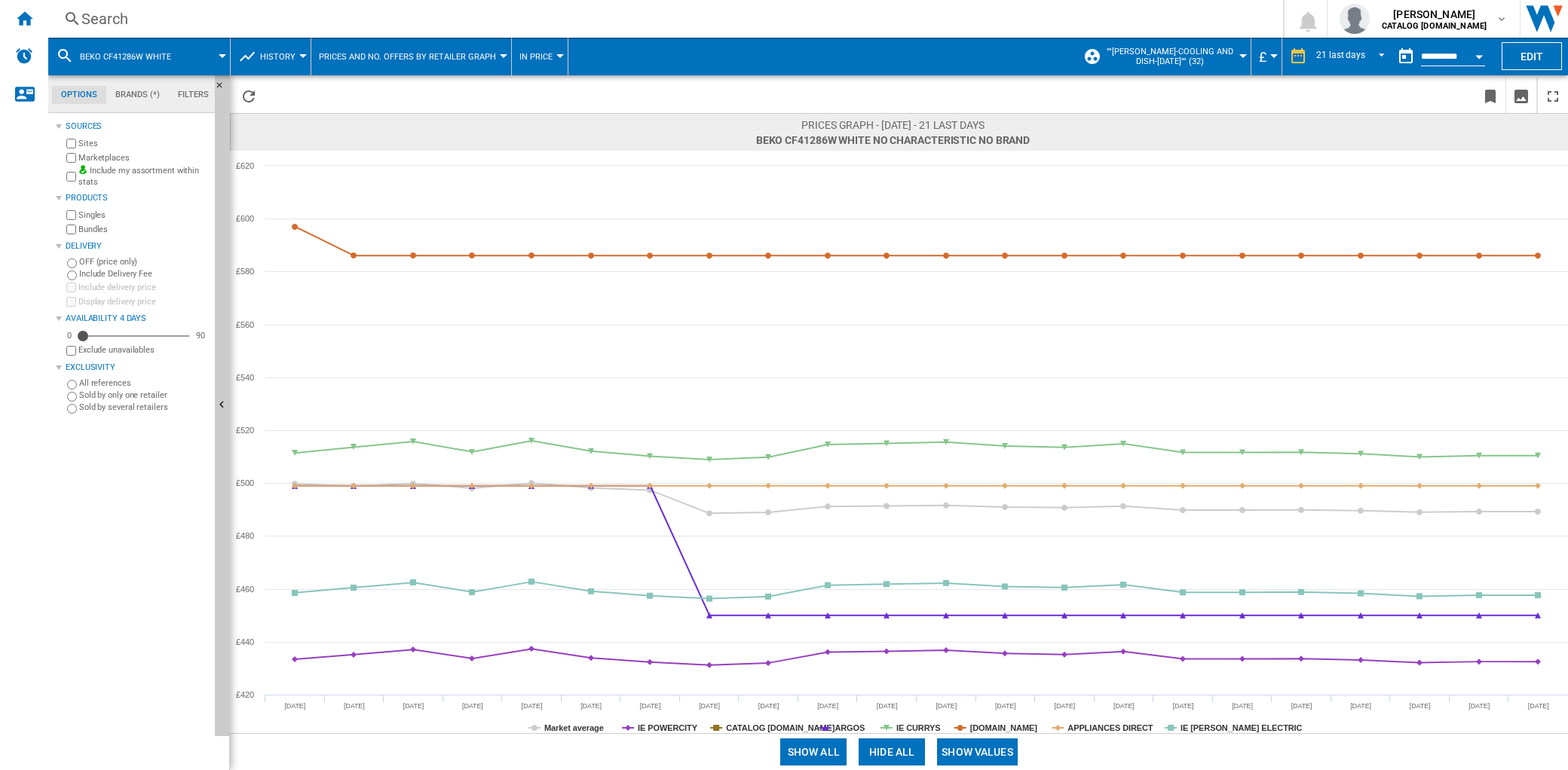
click at [1203, 61] on span """[PERSON_NAME]-COOLING and DISH-[DATE]"" (32)" at bounding box center [1170, 56] width 132 height 20
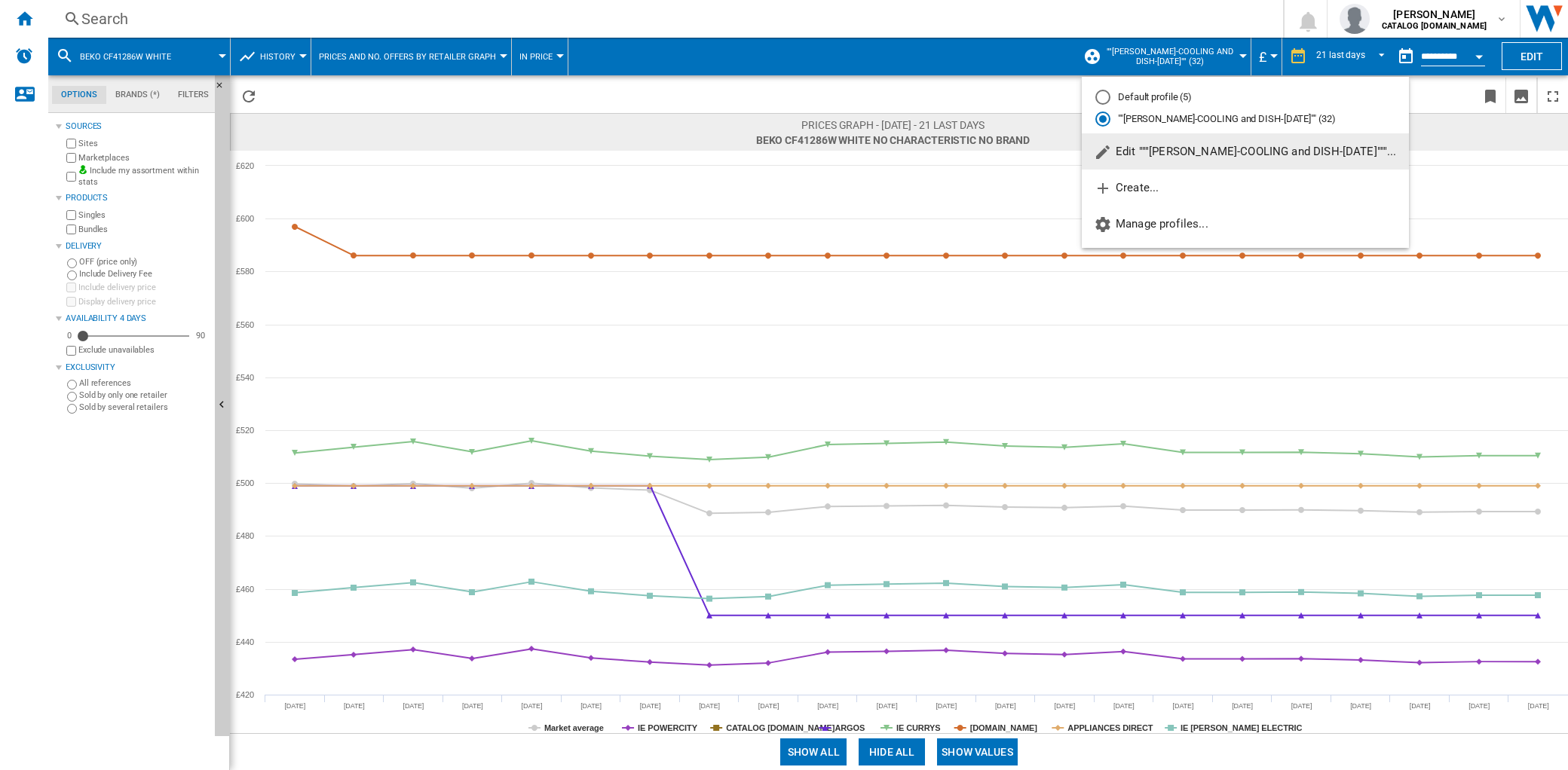
click at [1208, 157] on span "Edit """[PERSON_NAME]-COOLING and DISH-[DATE]"""..." at bounding box center [1245, 151] width 303 height 13
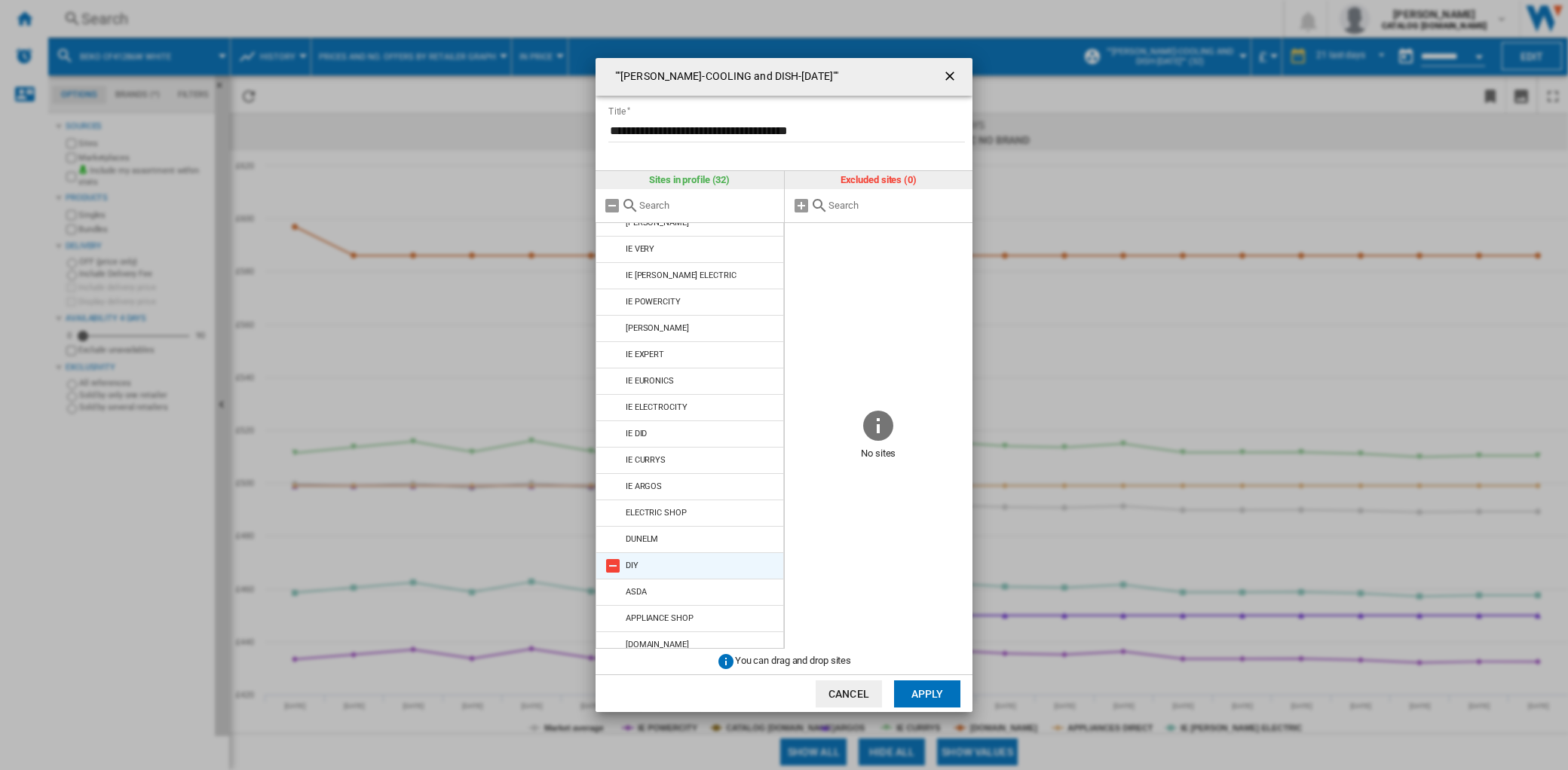
scroll to position [424, 0]
drag, startPoint x: 617, startPoint y: 453, endPoint x: 615, endPoint y: 438, distance: 15.1
click at [616, 452] on md-icon at bounding box center [613, 451] width 18 height 18
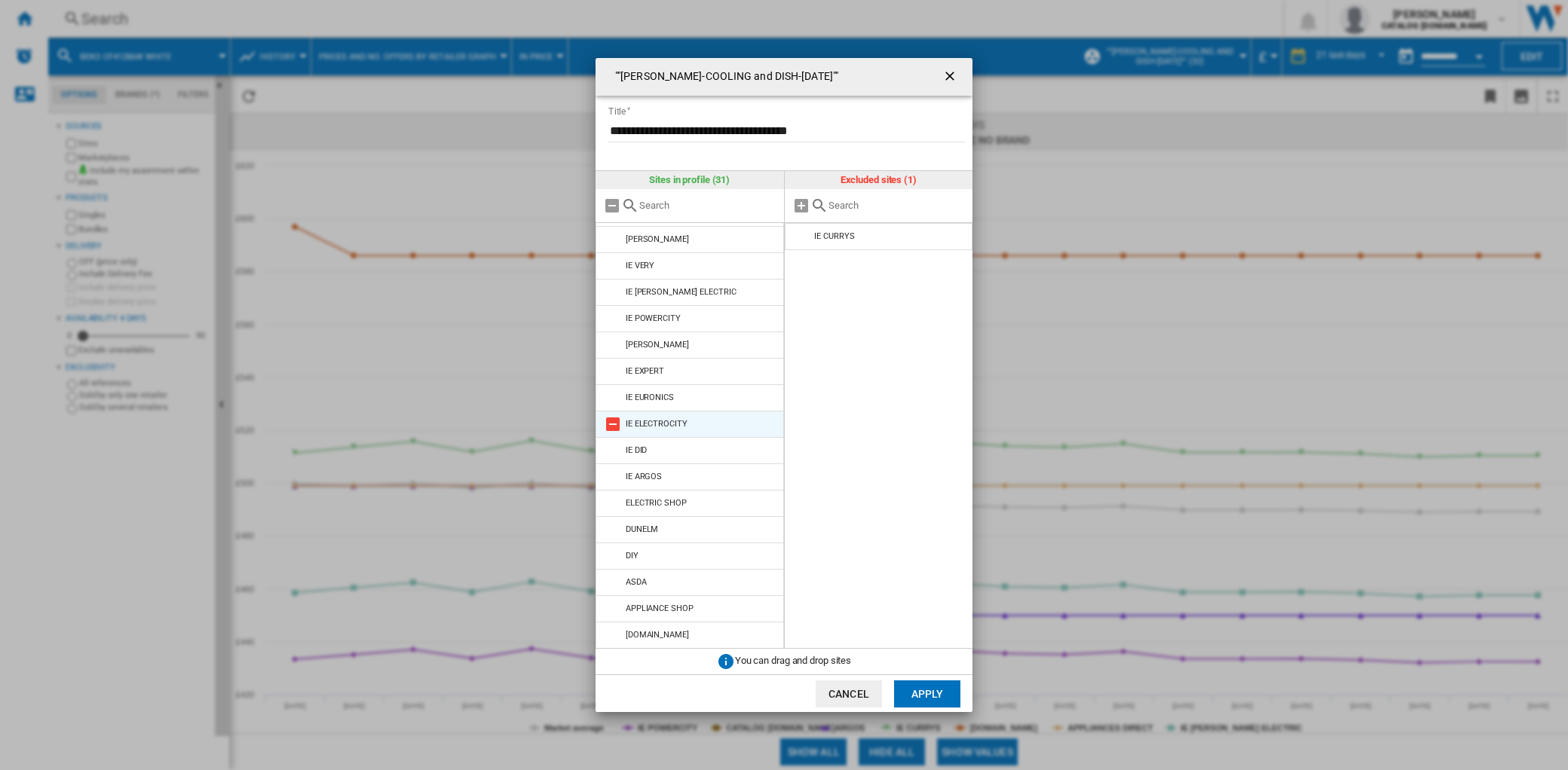
click at [614, 423] on md-icon at bounding box center [613, 424] width 18 height 18
click at [613, 402] on md-icon at bounding box center [613, 398] width 18 height 18
click at [611, 374] on md-icon at bounding box center [613, 372] width 18 height 18
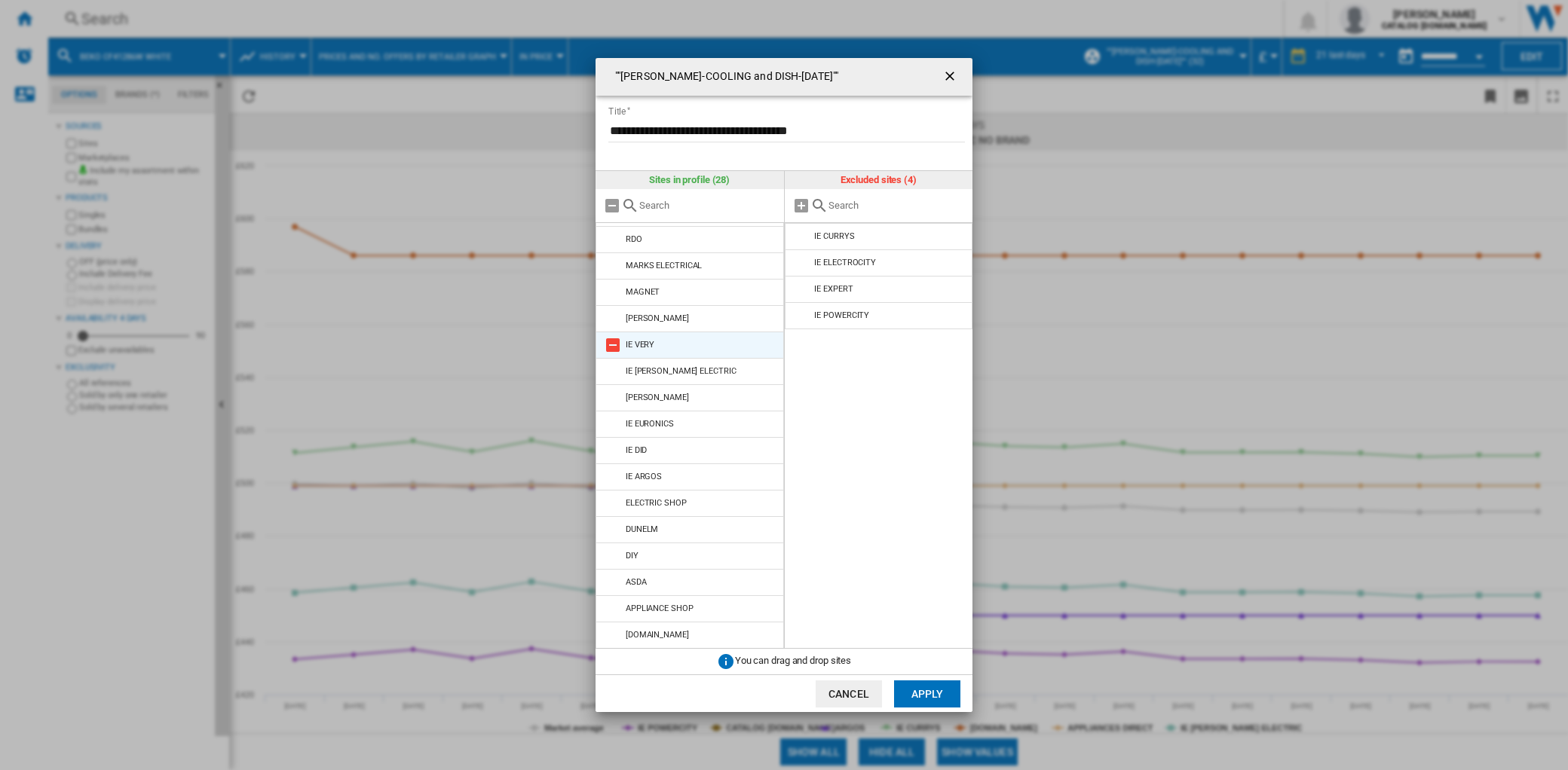
click at [611, 344] on md-icon at bounding box center [613, 345] width 18 height 18
click at [612, 369] on md-icon at bounding box center [613, 372] width 18 height 18
click at [612, 394] on md-icon at bounding box center [613, 398] width 18 height 18
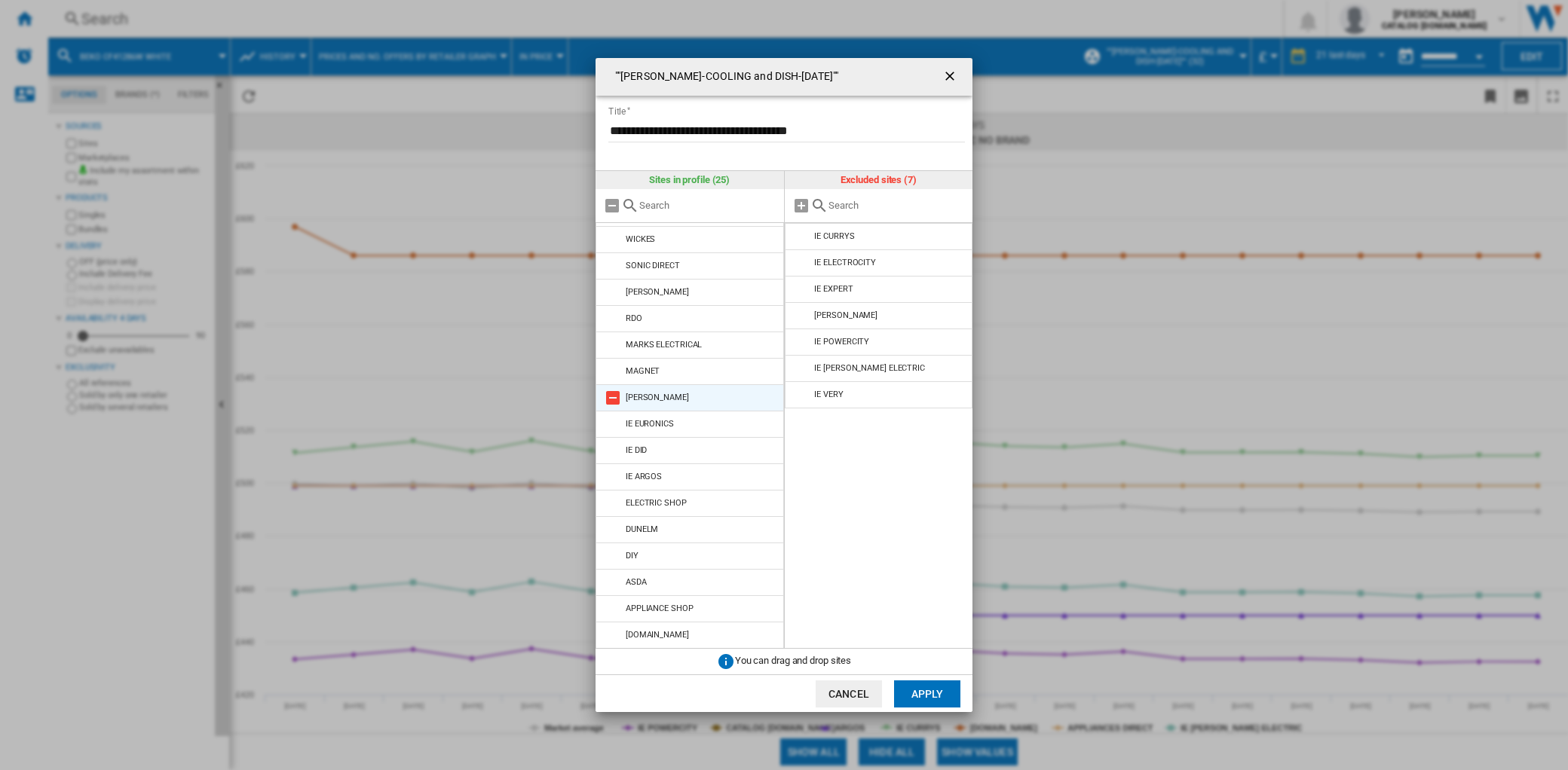
click at [613, 418] on md-icon at bounding box center [613, 424] width 18 height 18
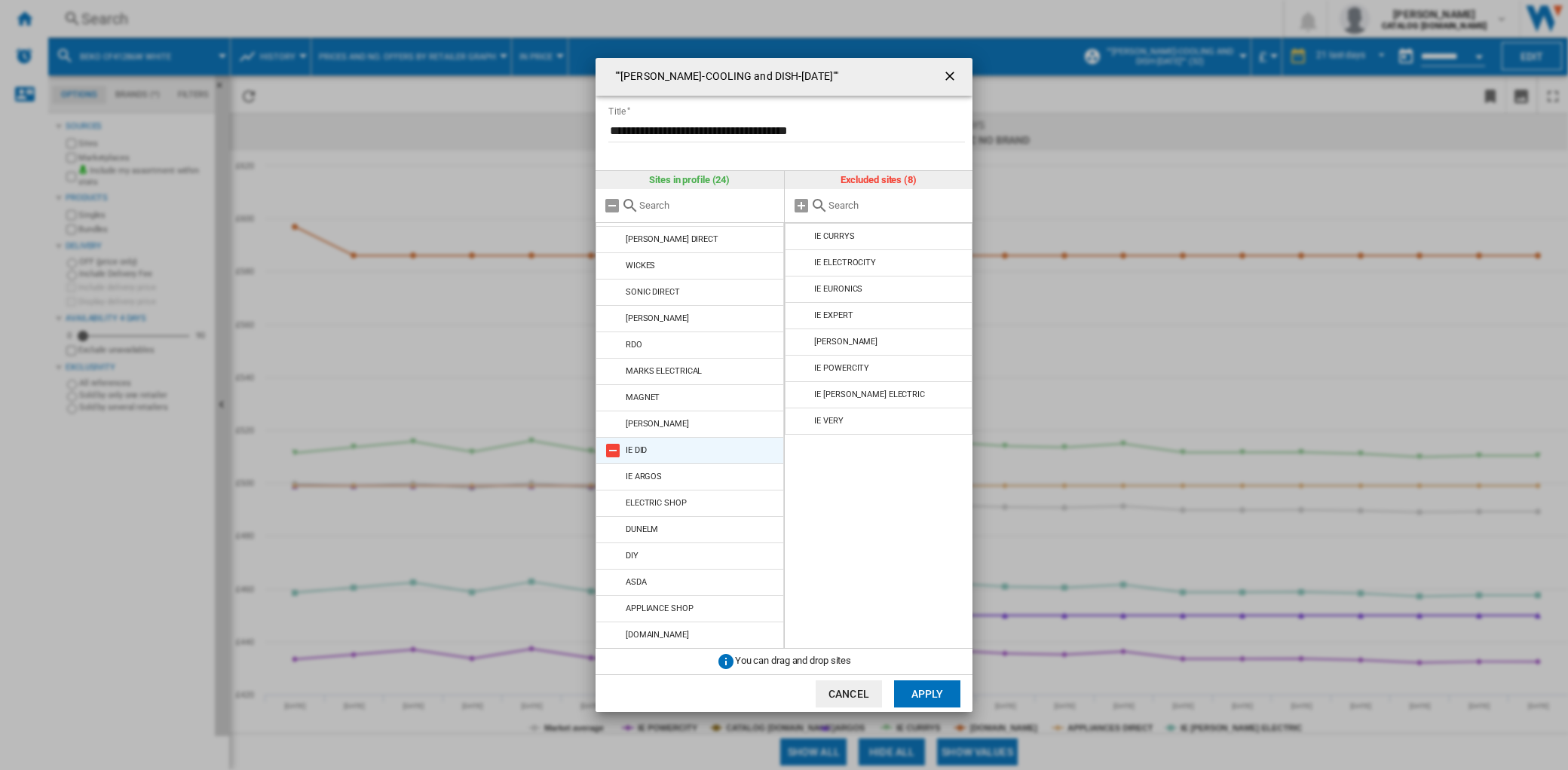
click at [616, 443] on md-icon at bounding box center [613, 451] width 18 height 18
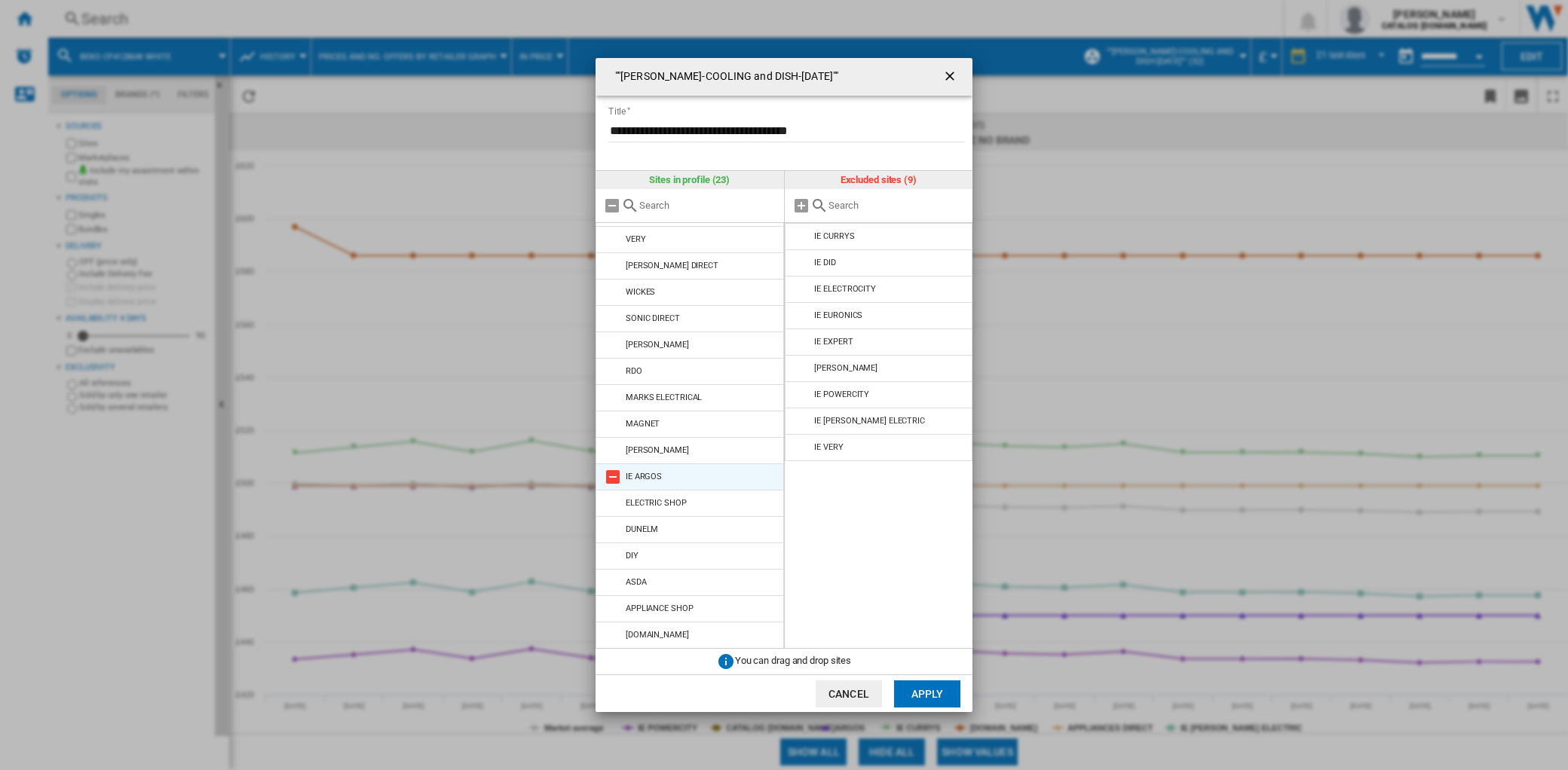
click at [617, 476] on md-icon at bounding box center [613, 477] width 18 height 18
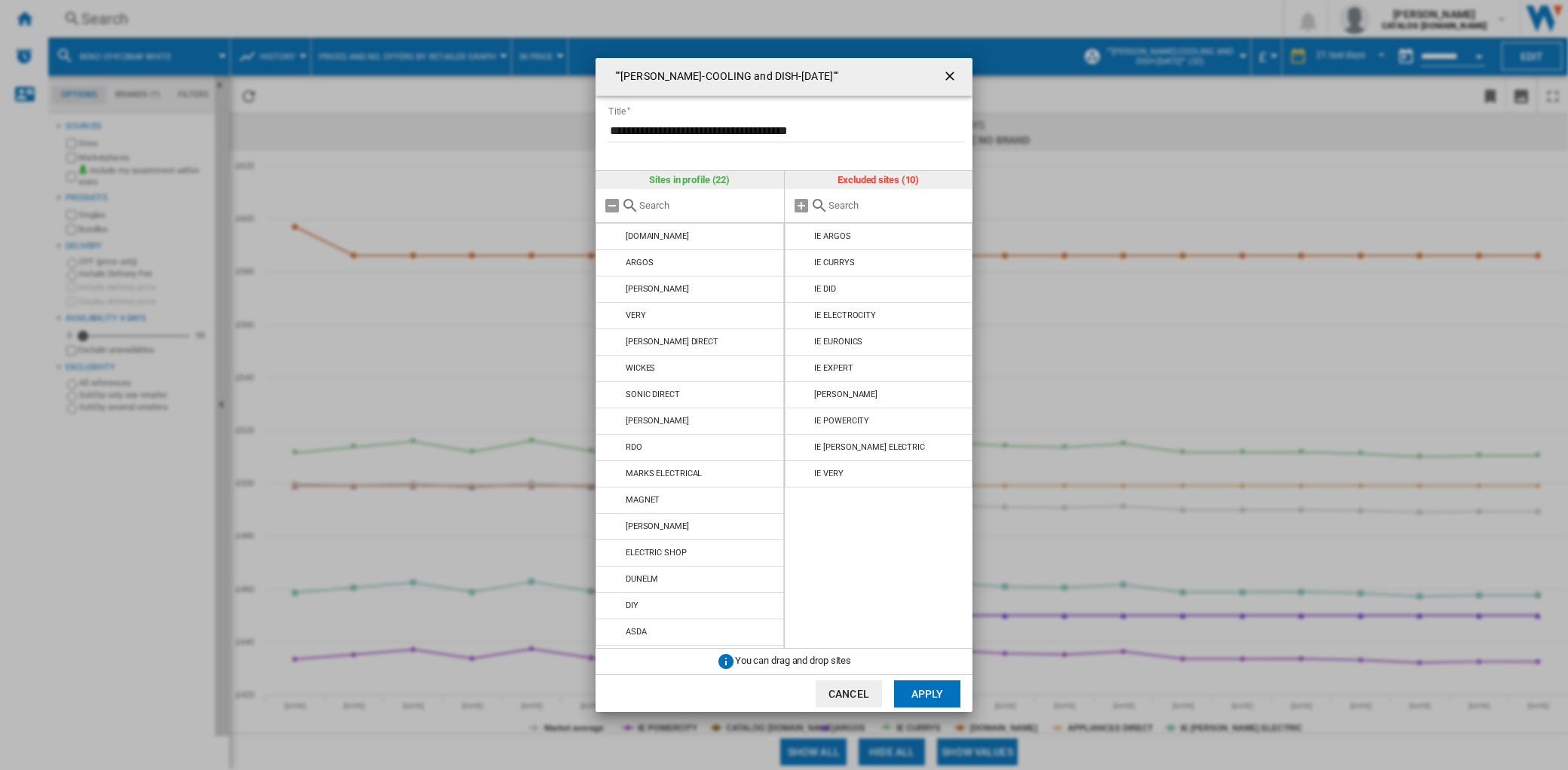
scroll to position [159, 0]
click at [617, 529] on md-icon at bounding box center [613, 530] width 18 height 18
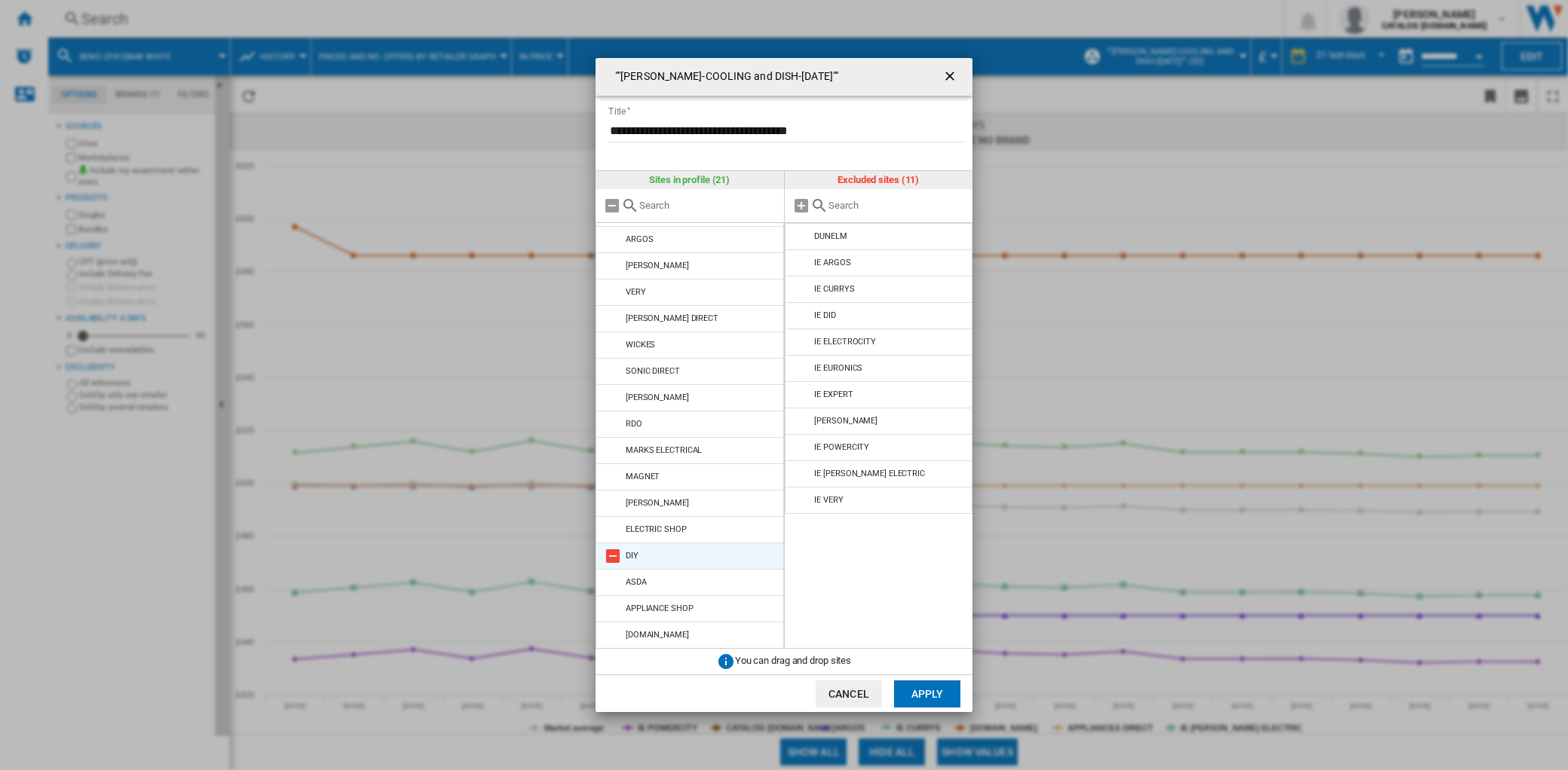
click at [616, 550] on md-icon at bounding box center [613, 556] width 18 height 18
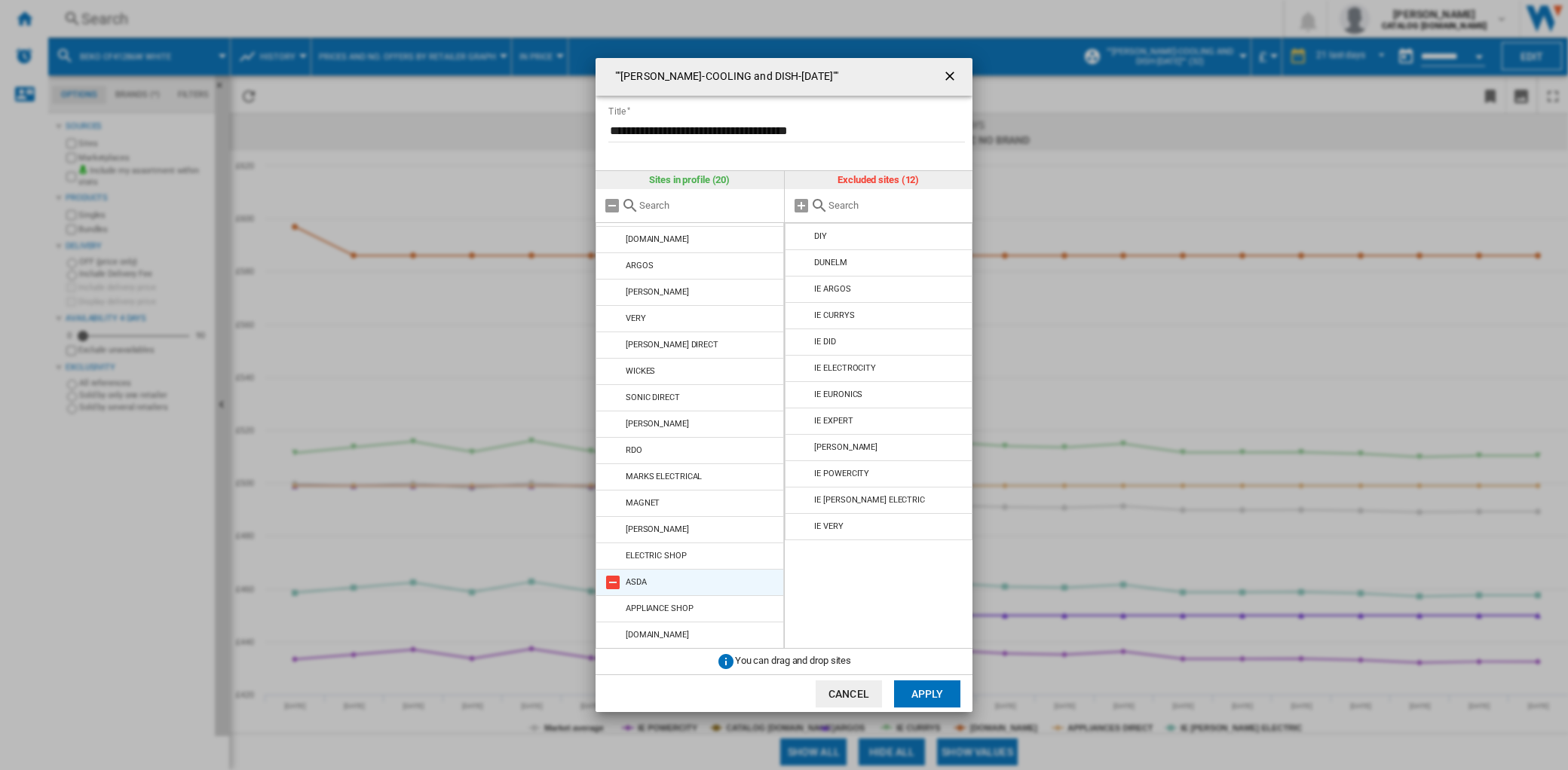
click at [615, 580] on md-icon at bounding box center [613, 582] width 18 height 18
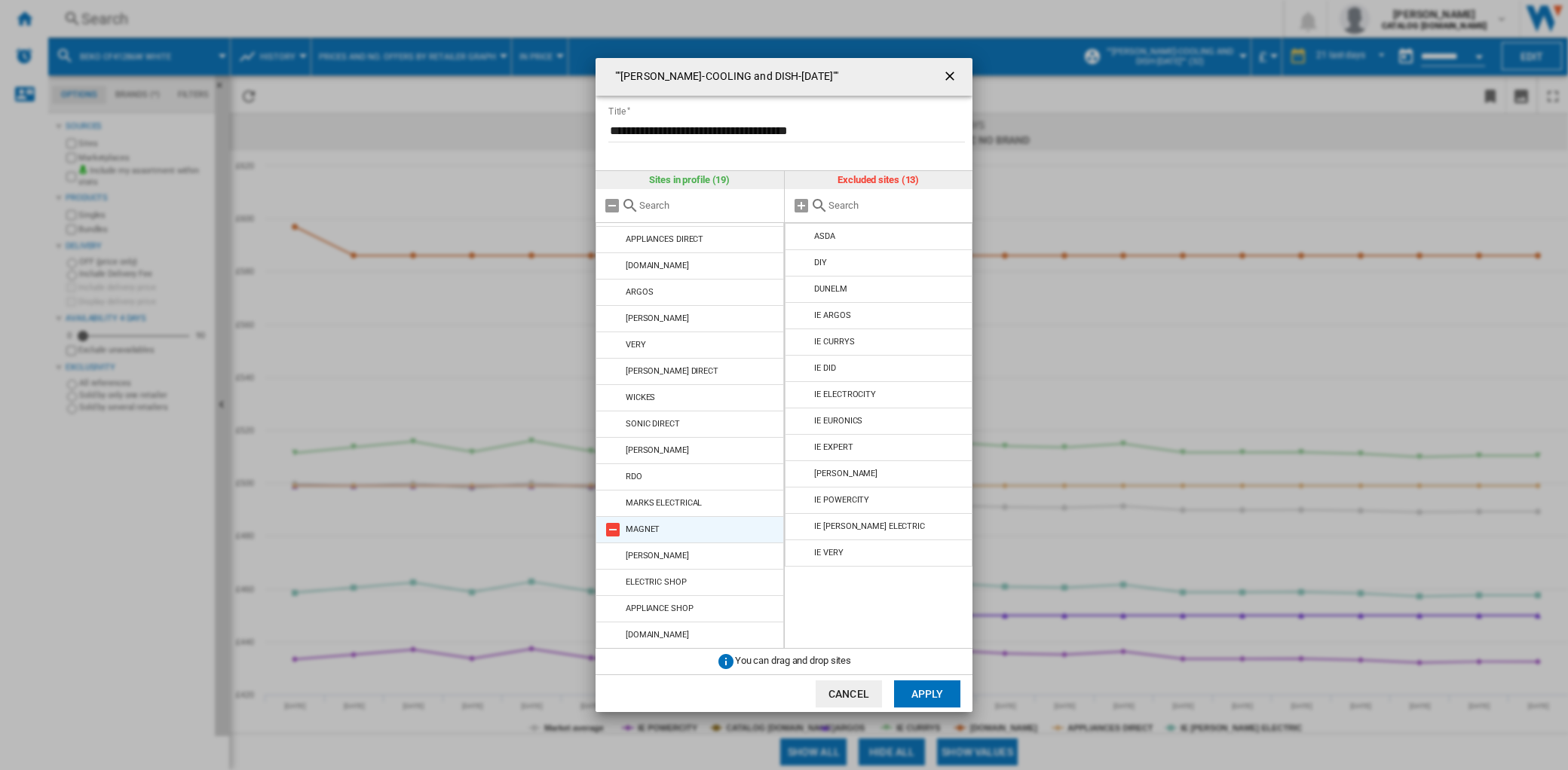
click at [616, 529] on md-icon at bounding box center [613, 530] width 18 height 18
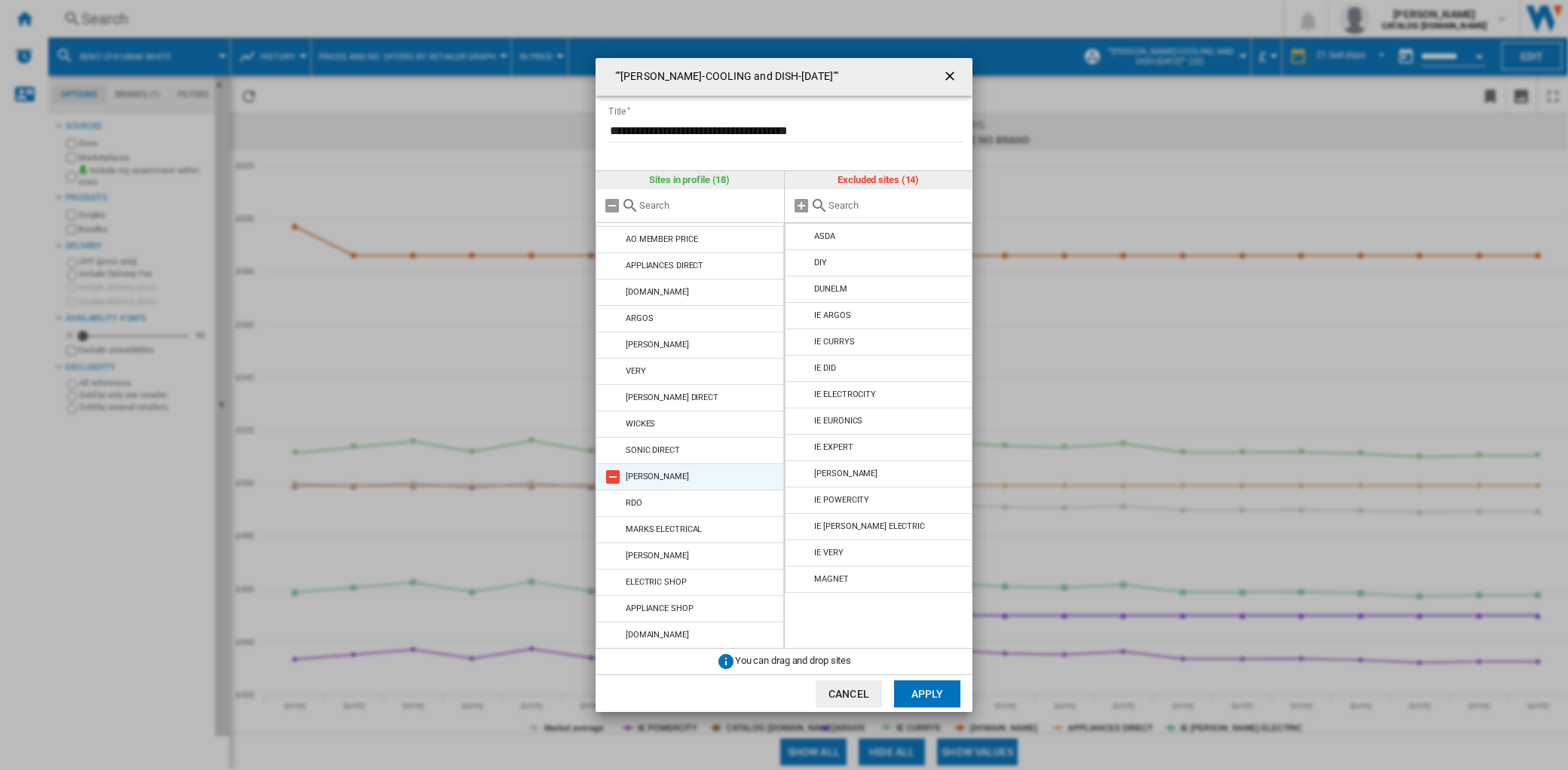
click at [613, 478] on md-icon at bounding box center [613, 477] width 18 height 18
click at [616, 452] on md-icon at bounding box center [613, 451] width 18 height 18
click at [920, 684] on button "Apply" at bounding box center [927, 694] width 66 height 27
